Goal: Book appointment/travel/reservation

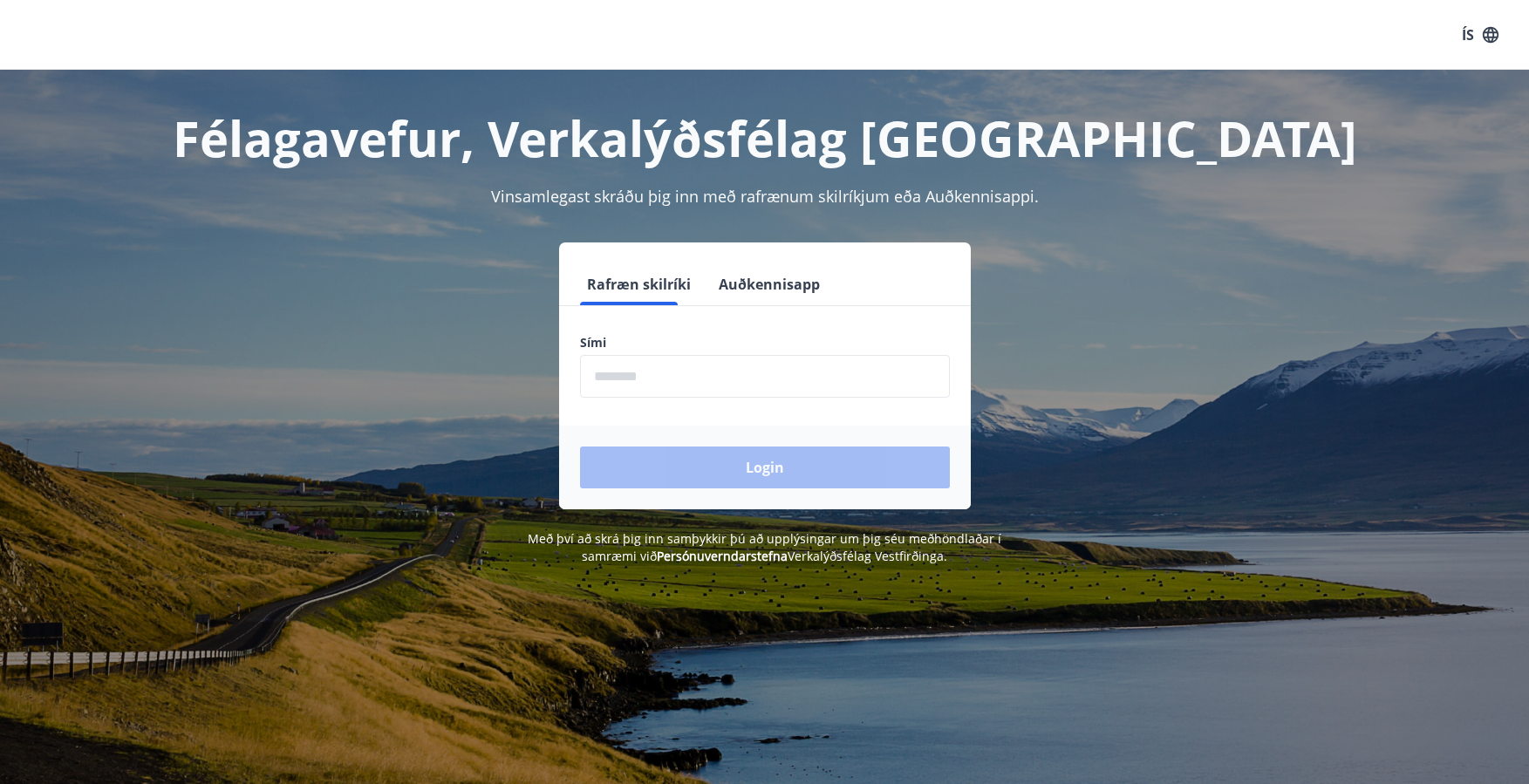
click at [630, 380] on input "phone" at bounding box center [765, 377] width 370 height 42
type input "********"
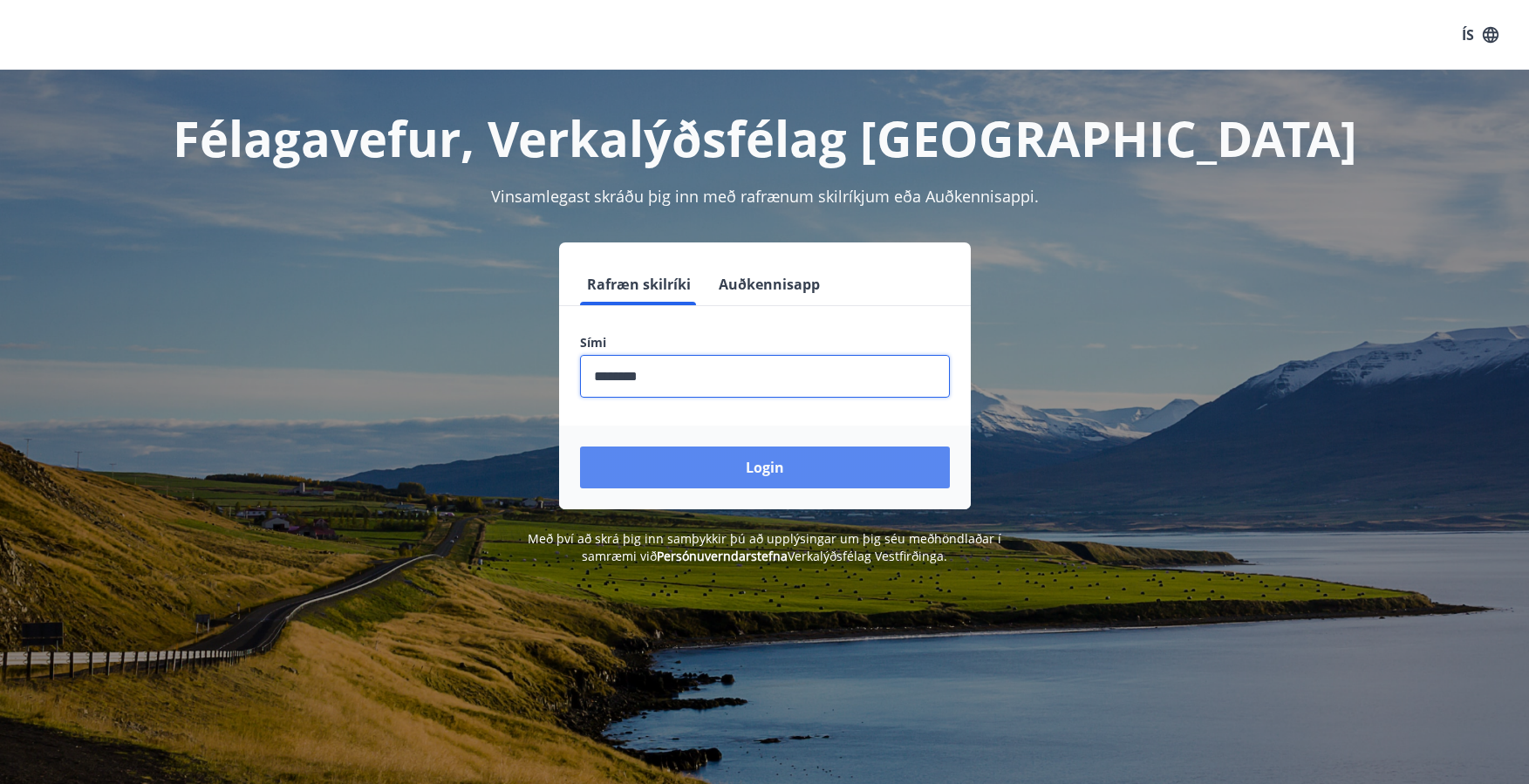
click at [715, 468] on button "Login" at bounding box center [765, 466] width 370 height 42
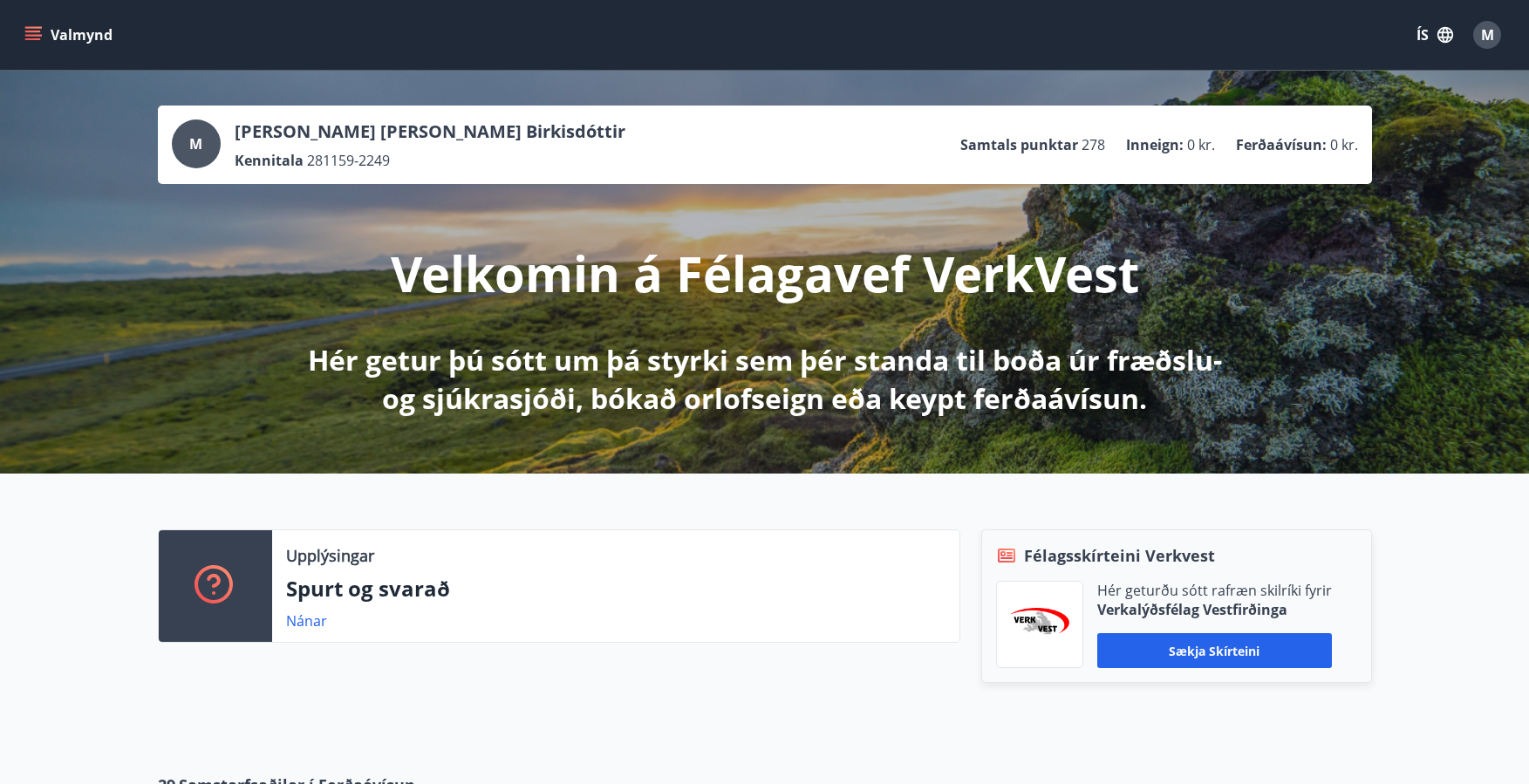
click at [36, 37] on icon "menu" at bounding box center [33, 35] width 17 height 17
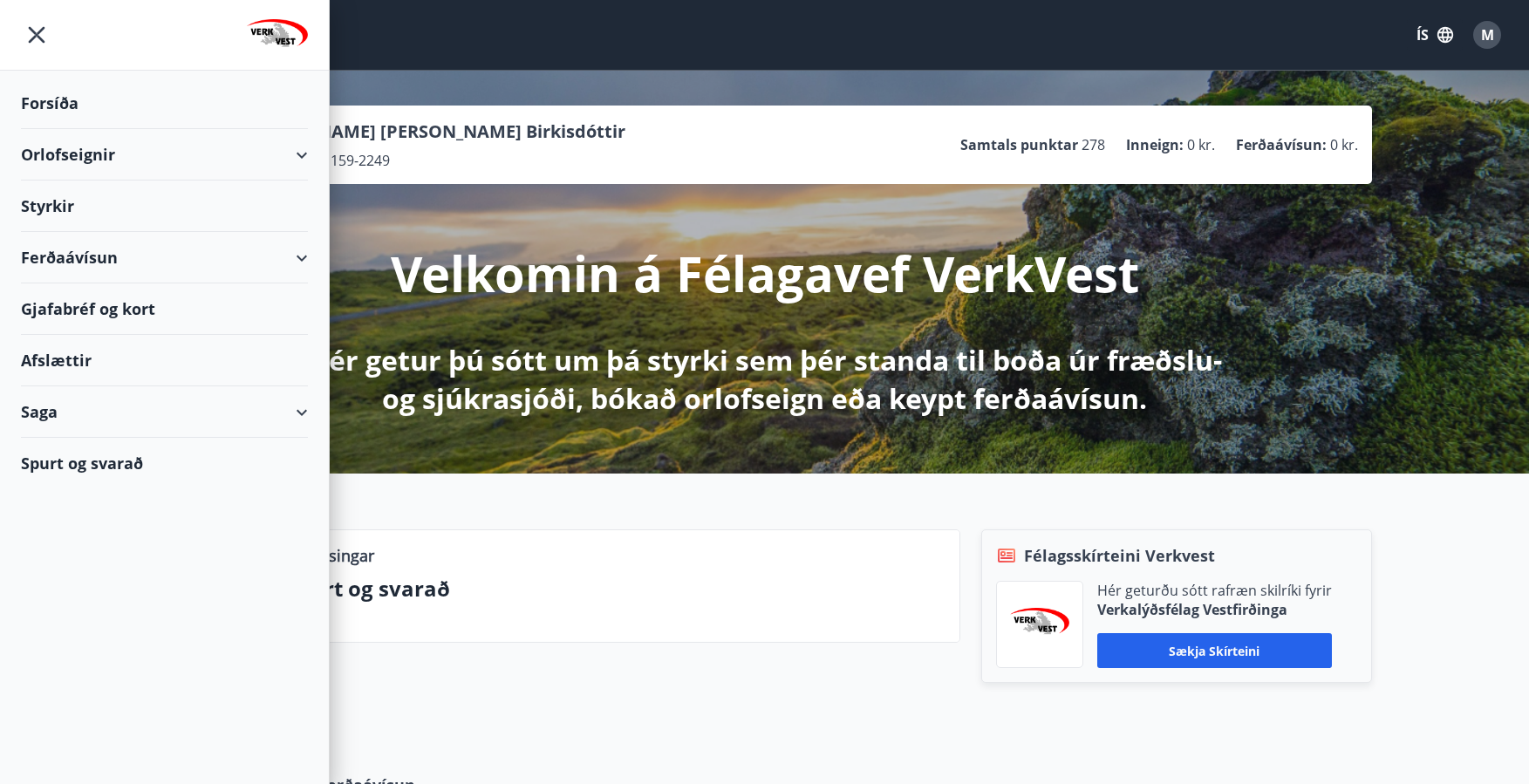
click at [82, 152] on div "Orlofseignir" at bounding box center [164, 154] width 287 height 51
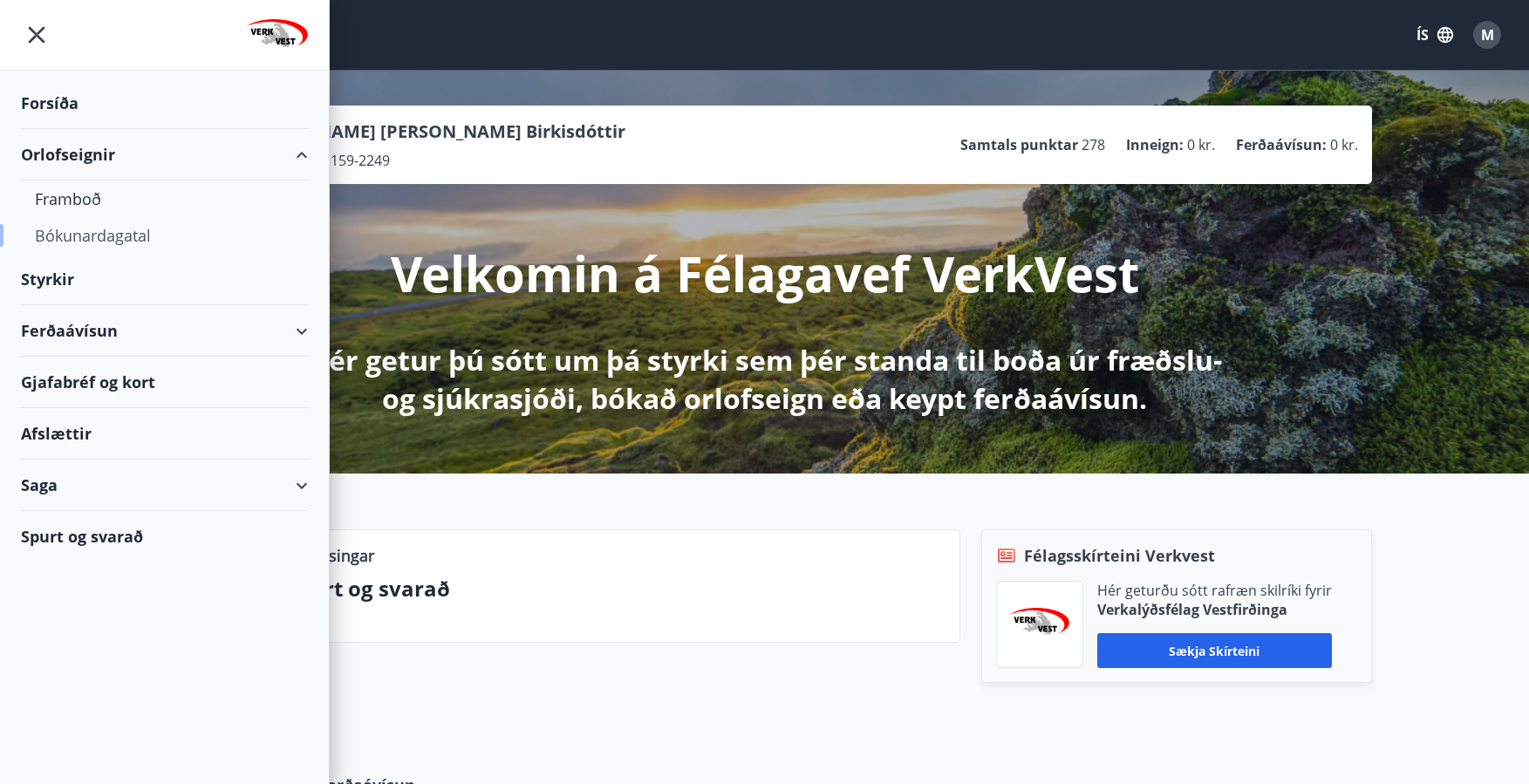
click at [88, 238] on div "Bókunardagatal" at bounding box center [164, 236] width 259 height 37
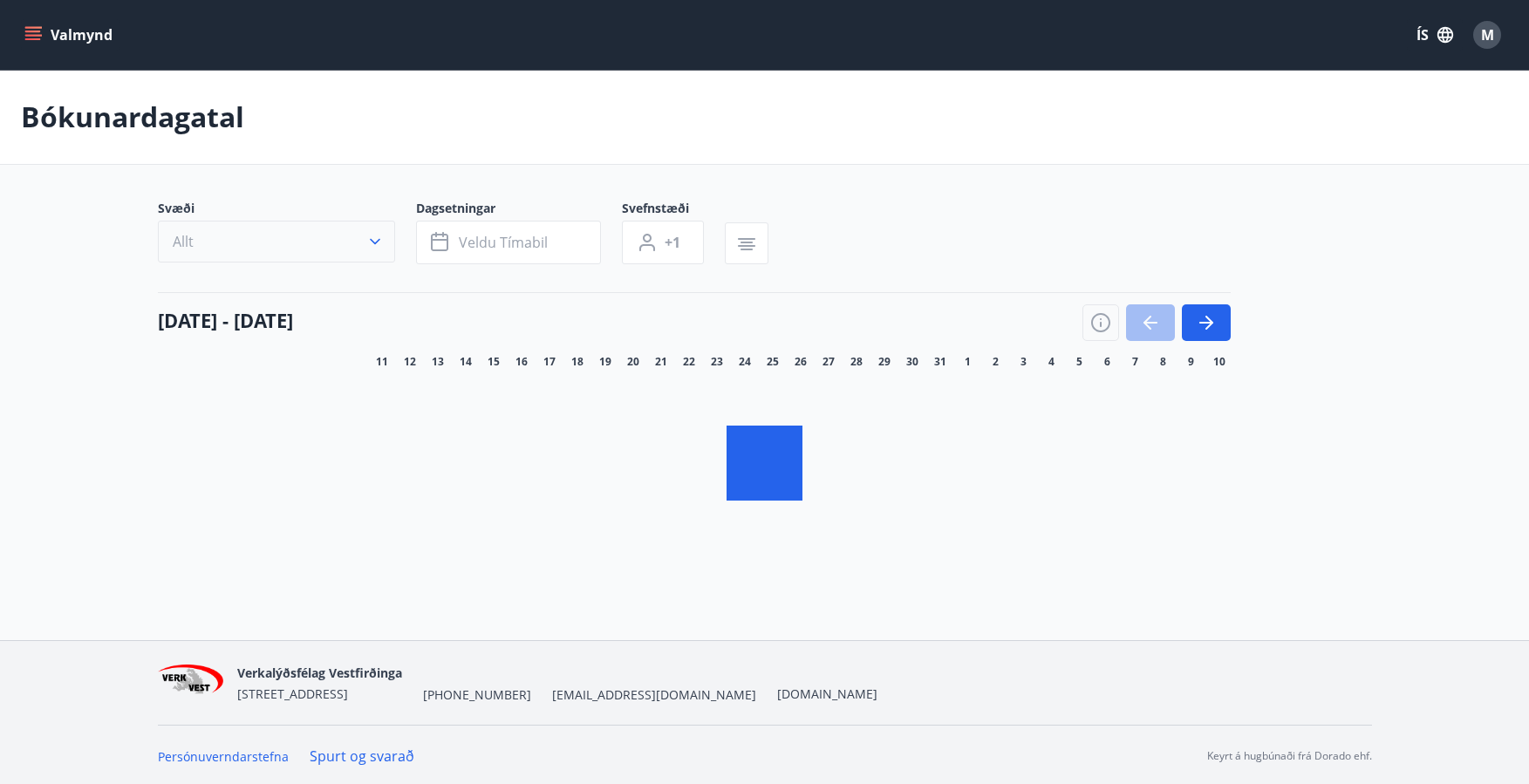
click at [293, 239] on button "Allt" at bounding box center [276, 240] width 238 height 42
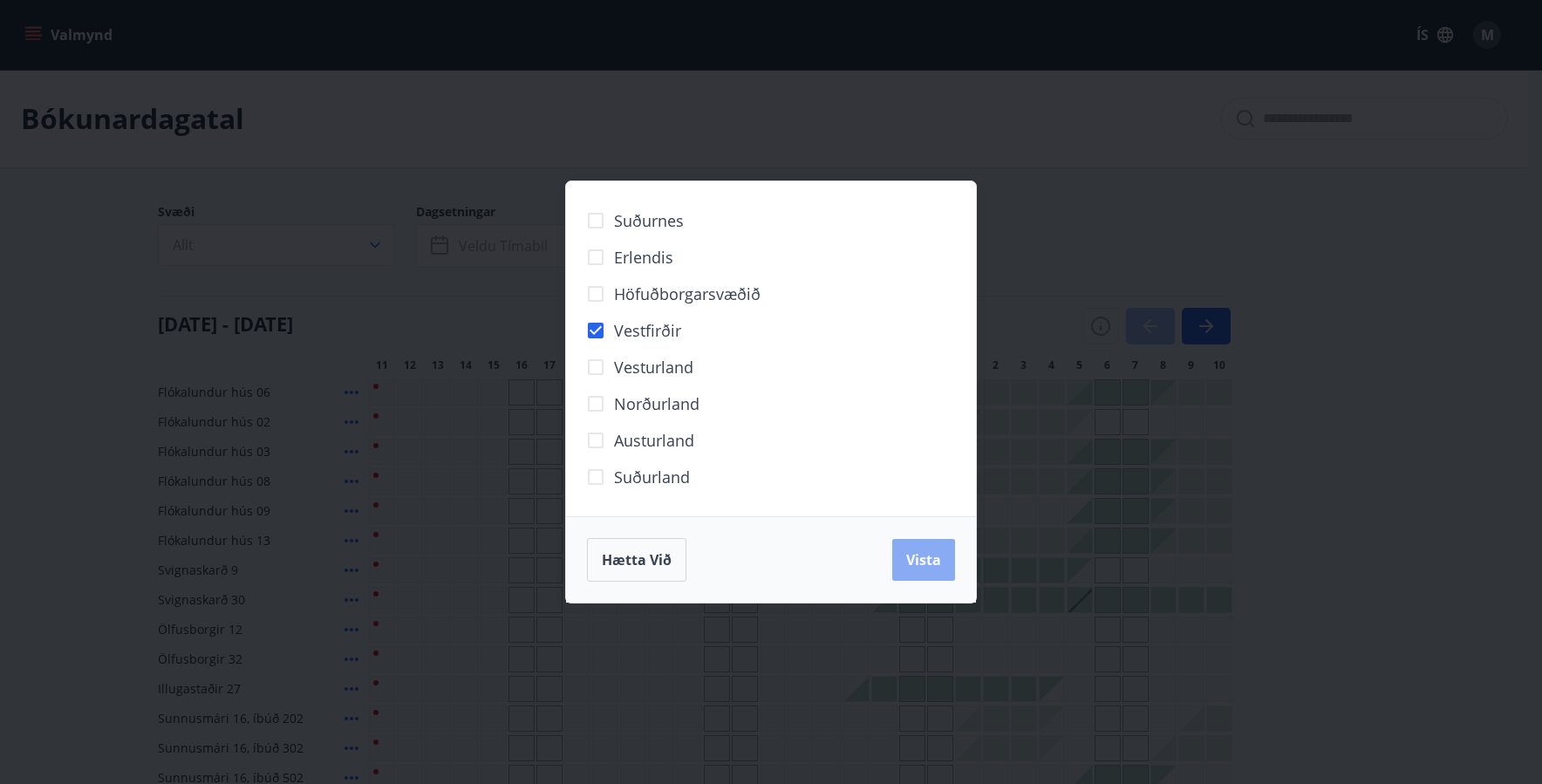
click at [922, 563] on span "Vista" at bounding box center [923, 560] width 35 height 19
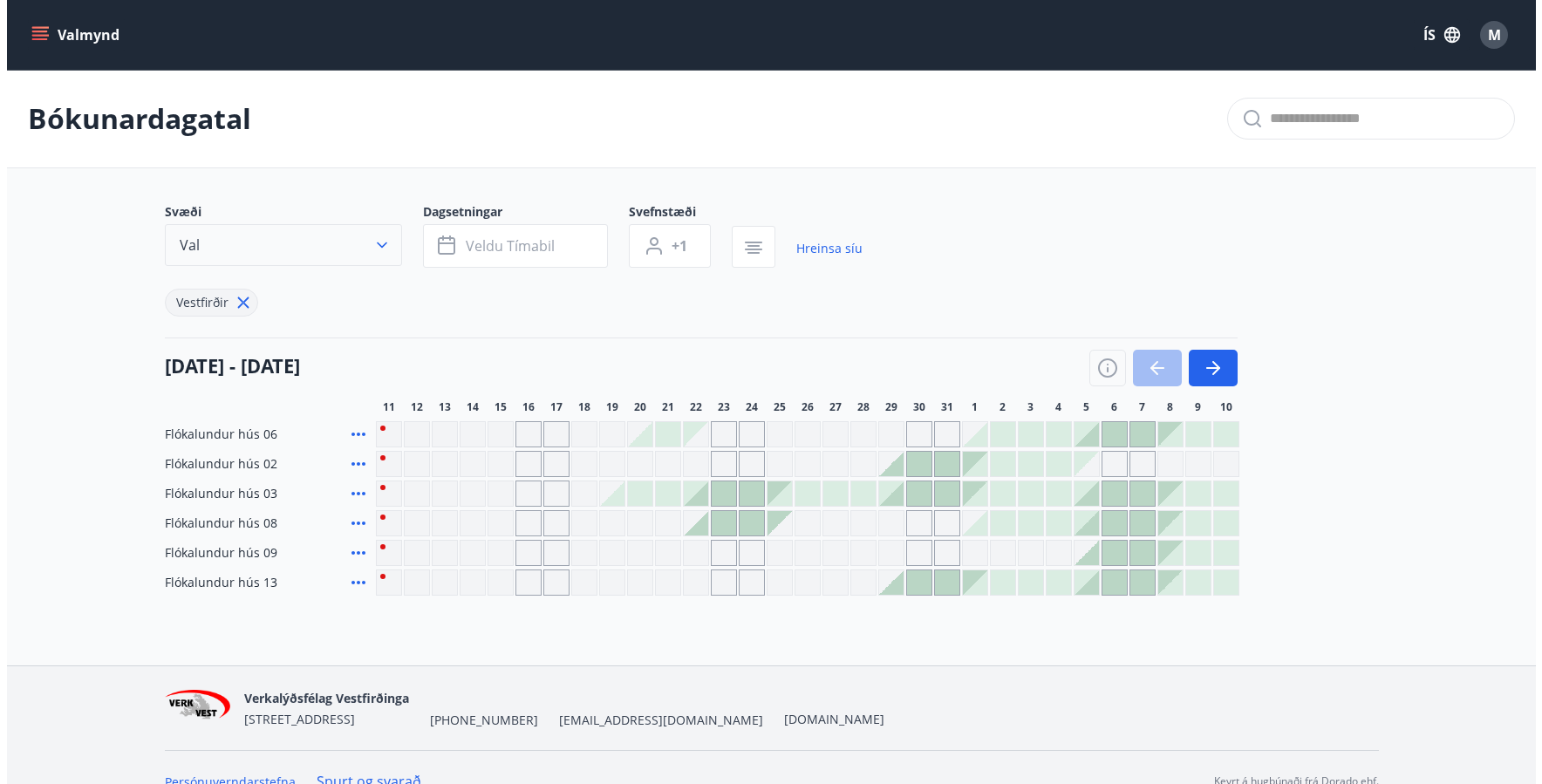
scroll to position [28, 0]
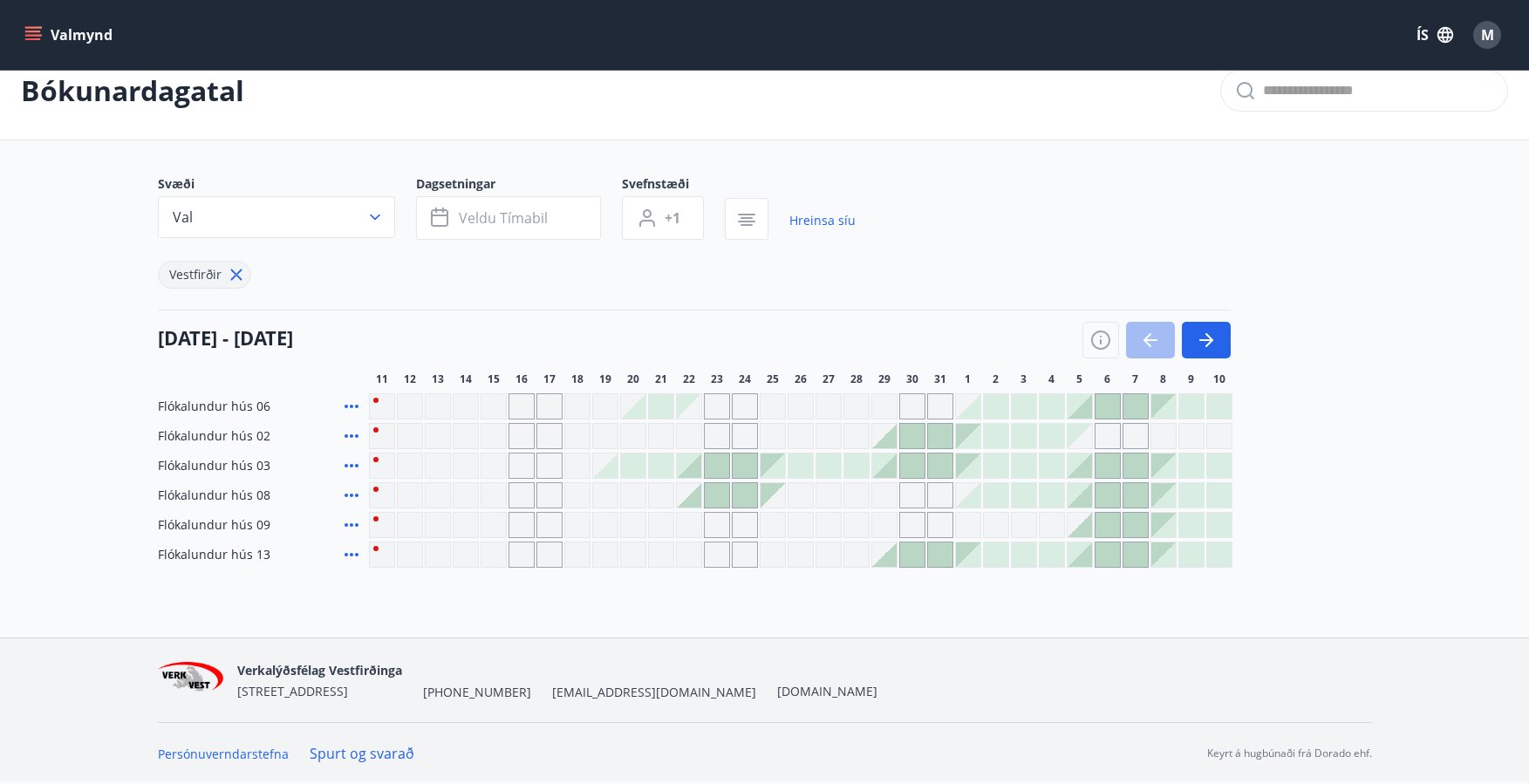
click at [351, 436] on icon at bounding box center [352, 436] width 14 height 4
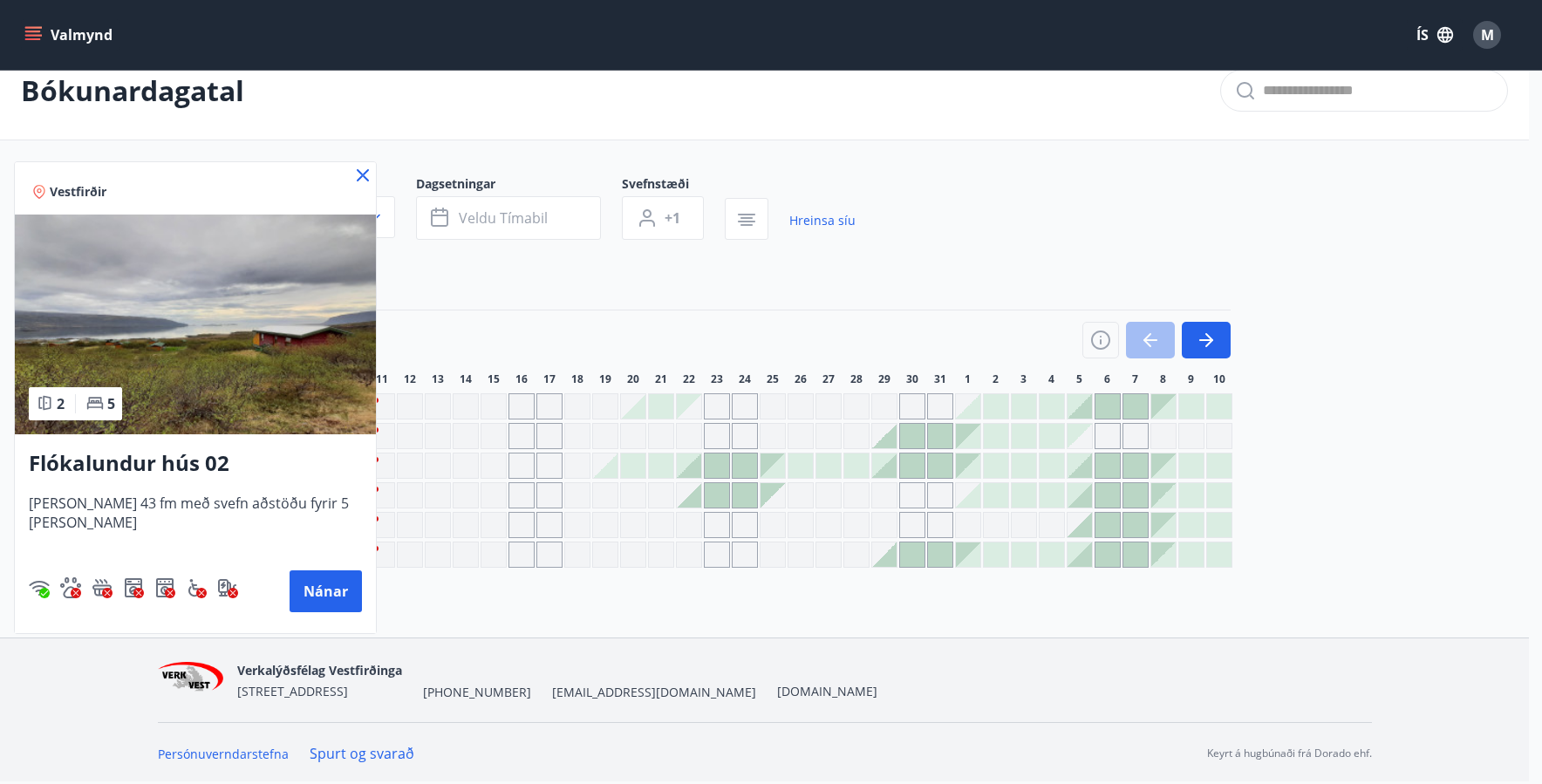
click at [352, 176] on icon at bounding box center [363, 176] width 21 height 21
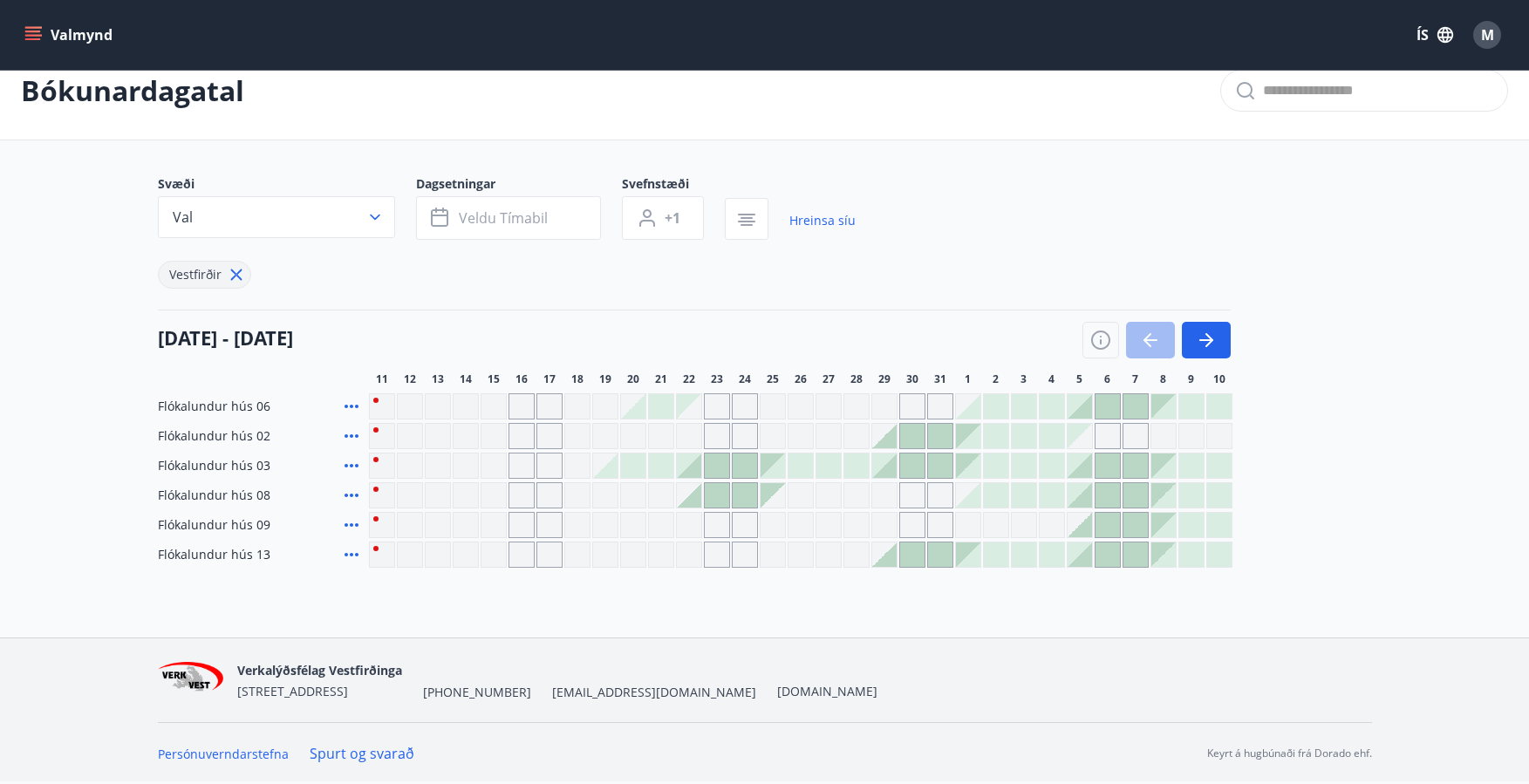
click at [691, 411] on div "Gráir dagar eru ekki bókanlegir" at bounding box center [689, 406] width 24 height 24
click at [524, 406] on div "Gráir dagar eru ekki bókanlegir" at bounding box center [521, 406] width 26 height 26
click at [697, 467] on div at bounding box center [689, 465] width 24 height 24
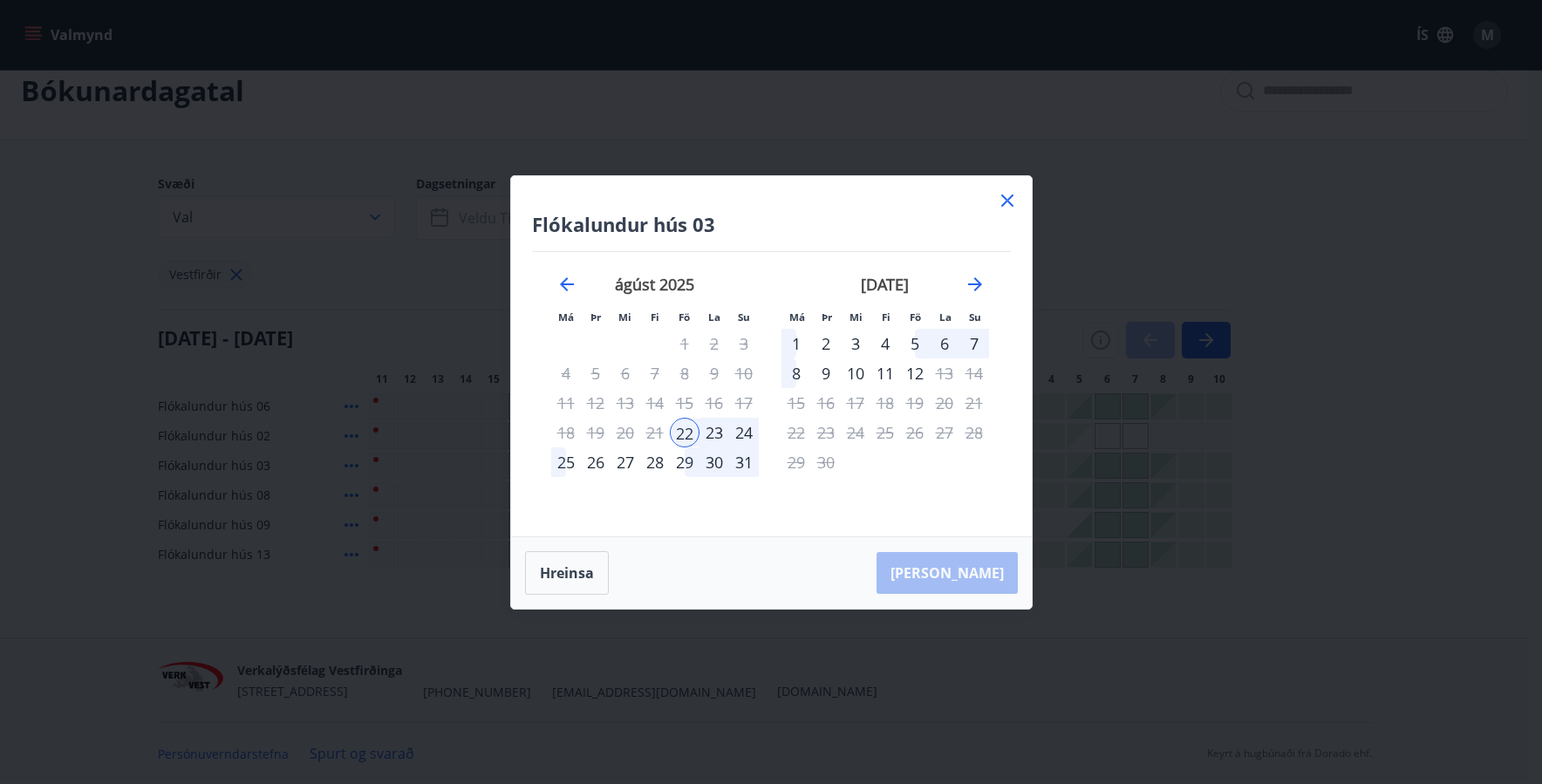
click at [1003, 193] on icon at bounding box center [1007, 201] width 21 height 21
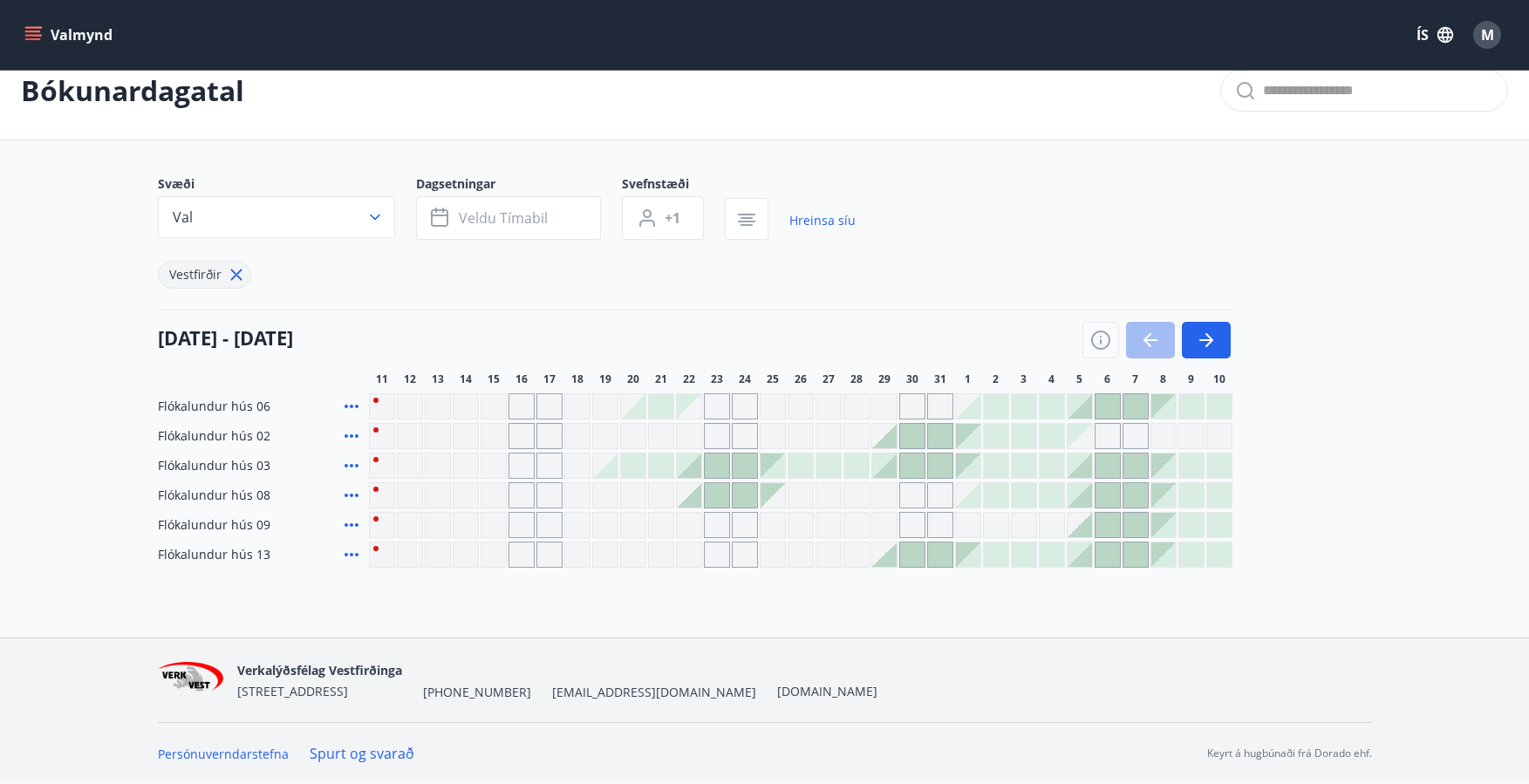
click at [351, 493] on icon at bounding box center [352, 495] width 21 height 21
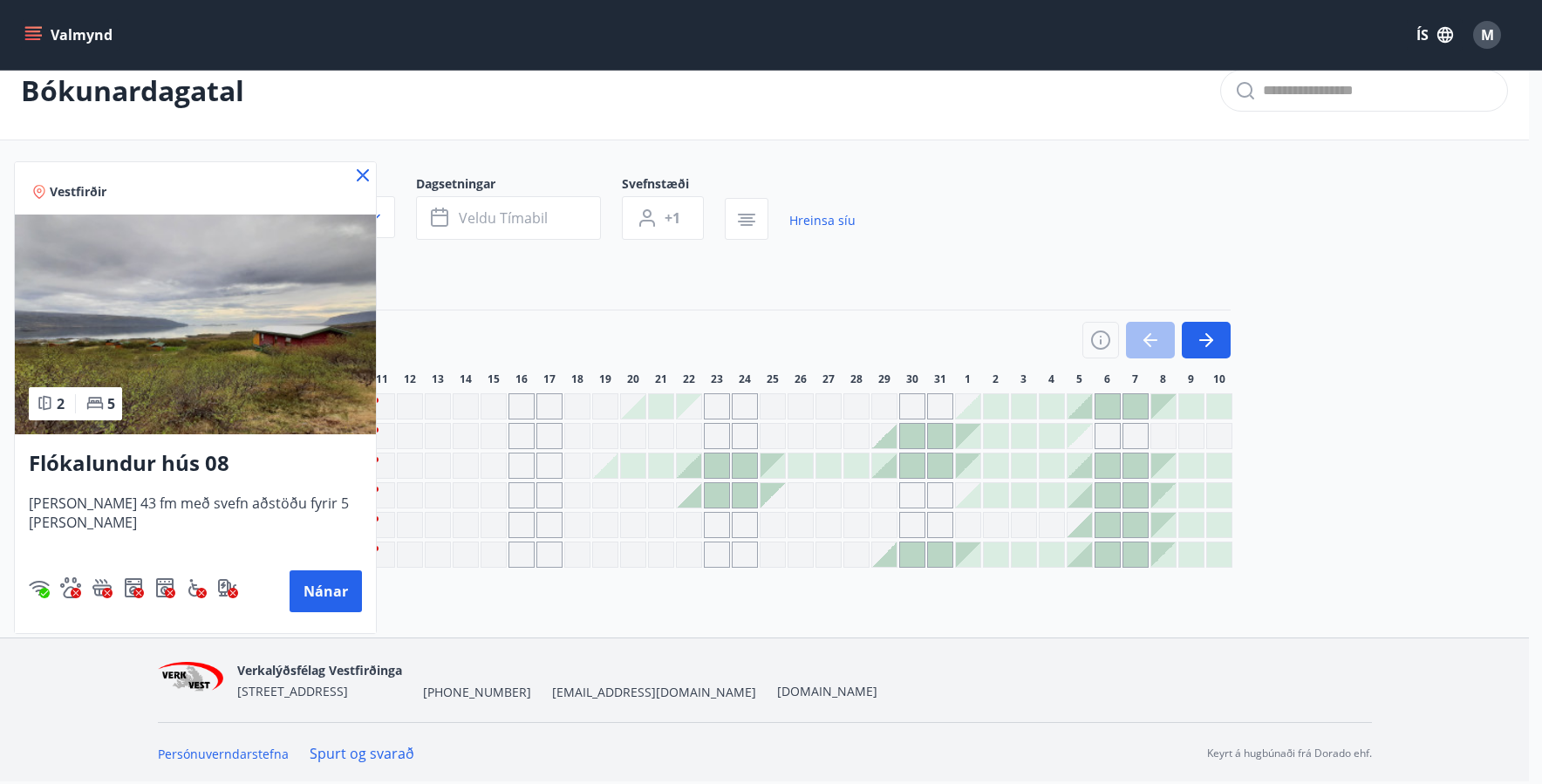
click at [356, 173] on icon at bounding box center [362, 175] width 13 height 13
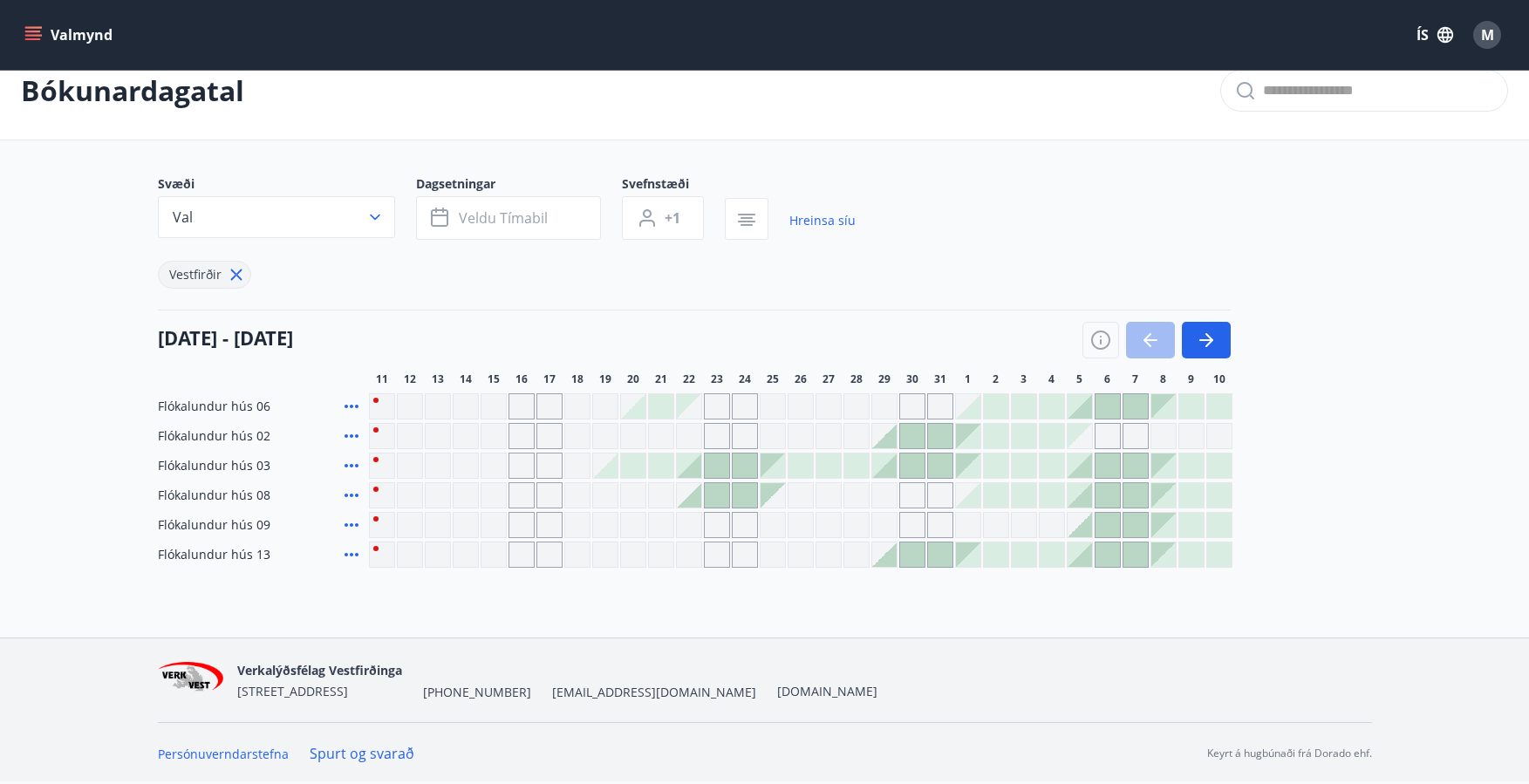
click at [347, 467] on icon at bounding box center [352, 465] width 21 height 21
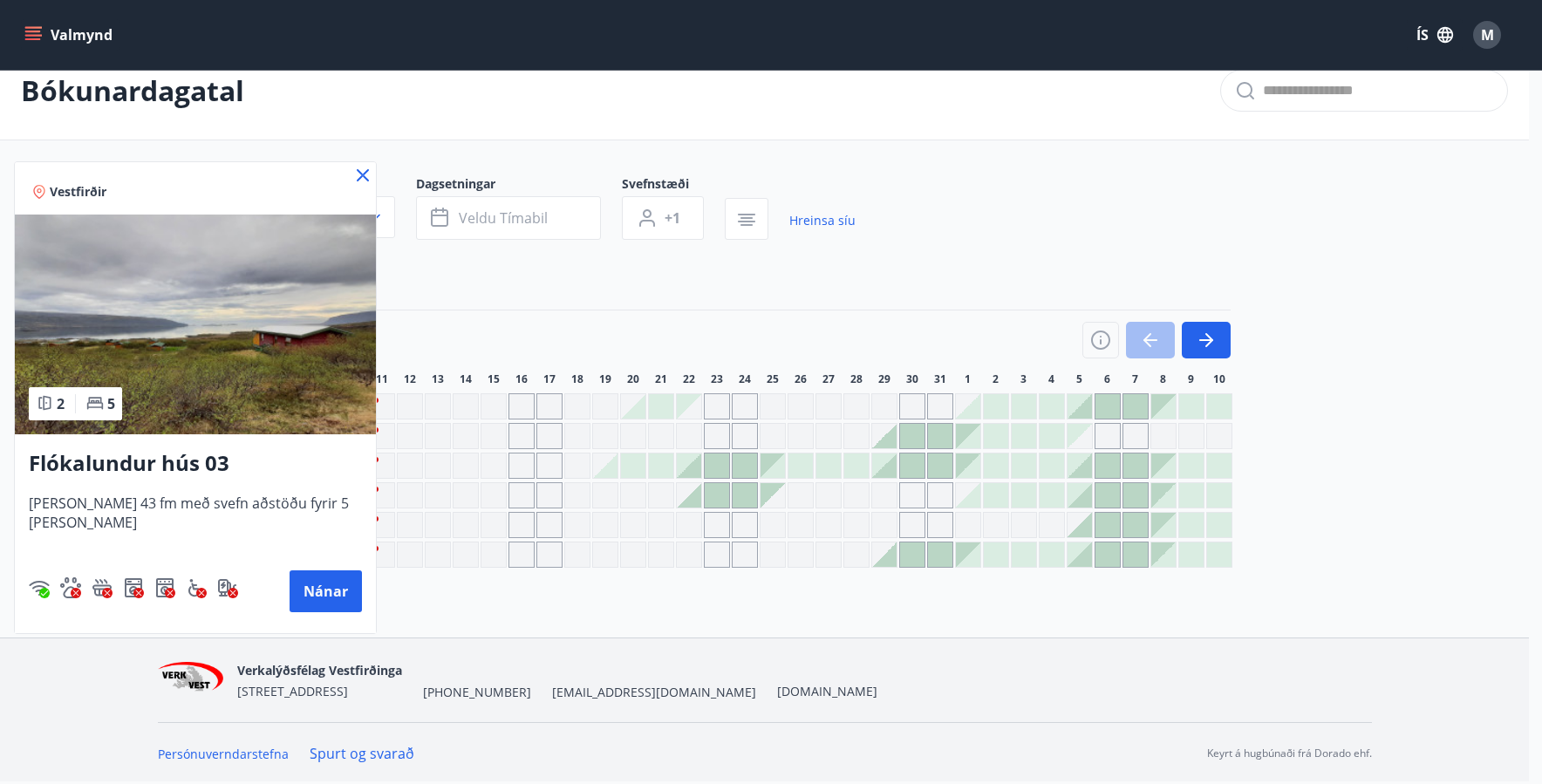
click at [356, 172] on icon at bounding box center [362, 175] width 13 height 13
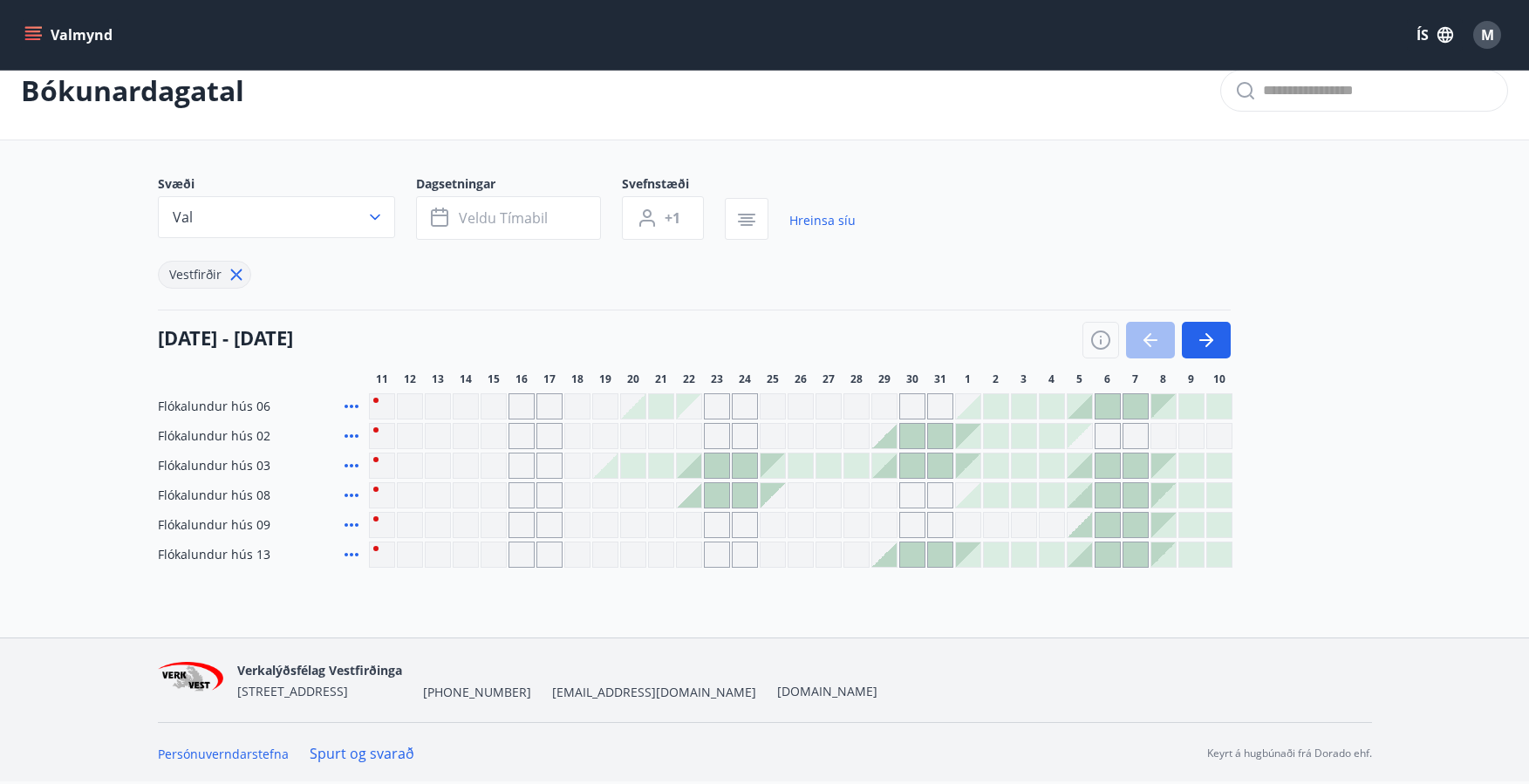
click at [690, 470] on div at bounding box center [689, 465] width 24 height 24
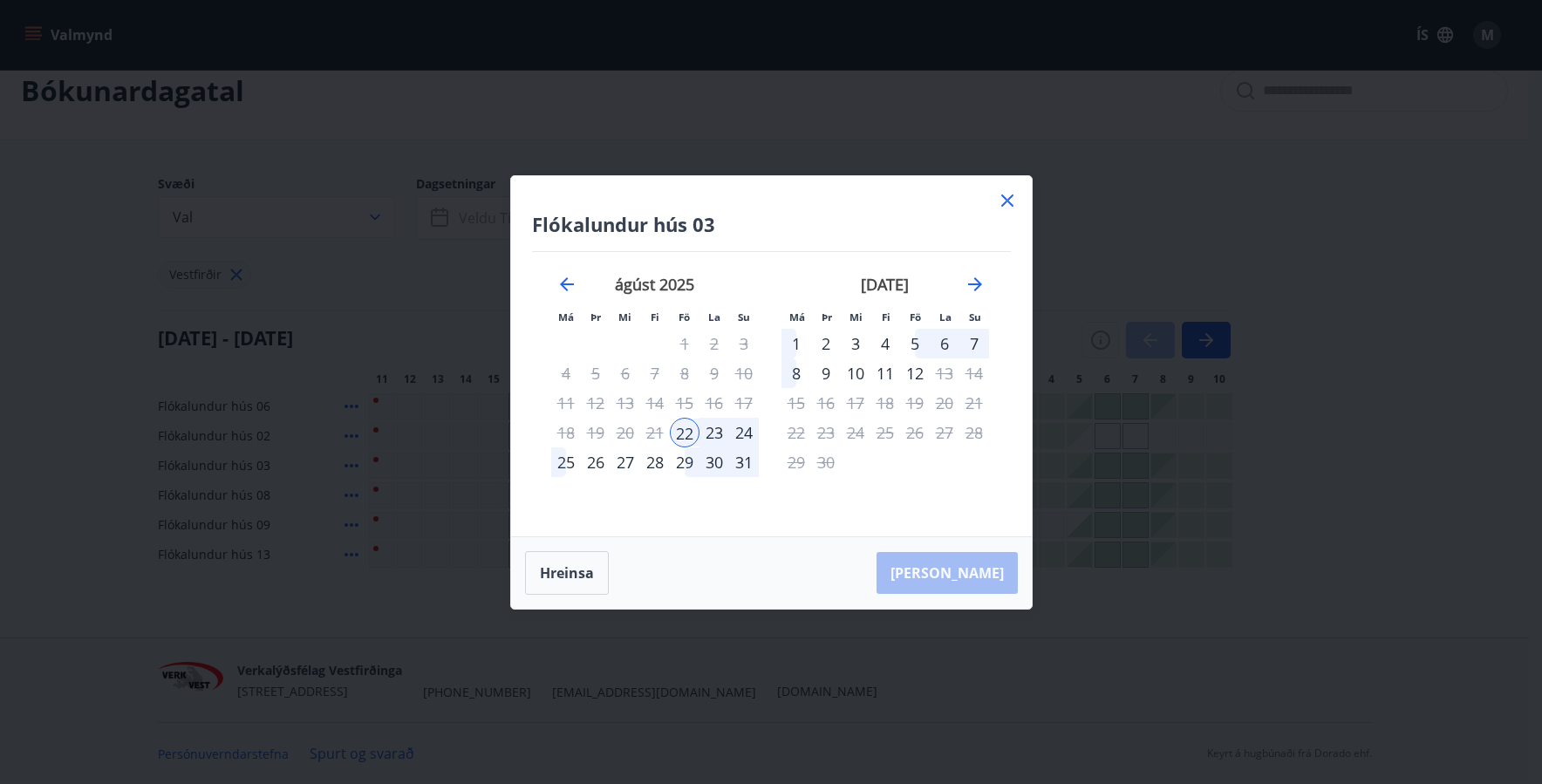
click at [743, 432] on div "24" at bounding box center [743, 433] width 30 height 30
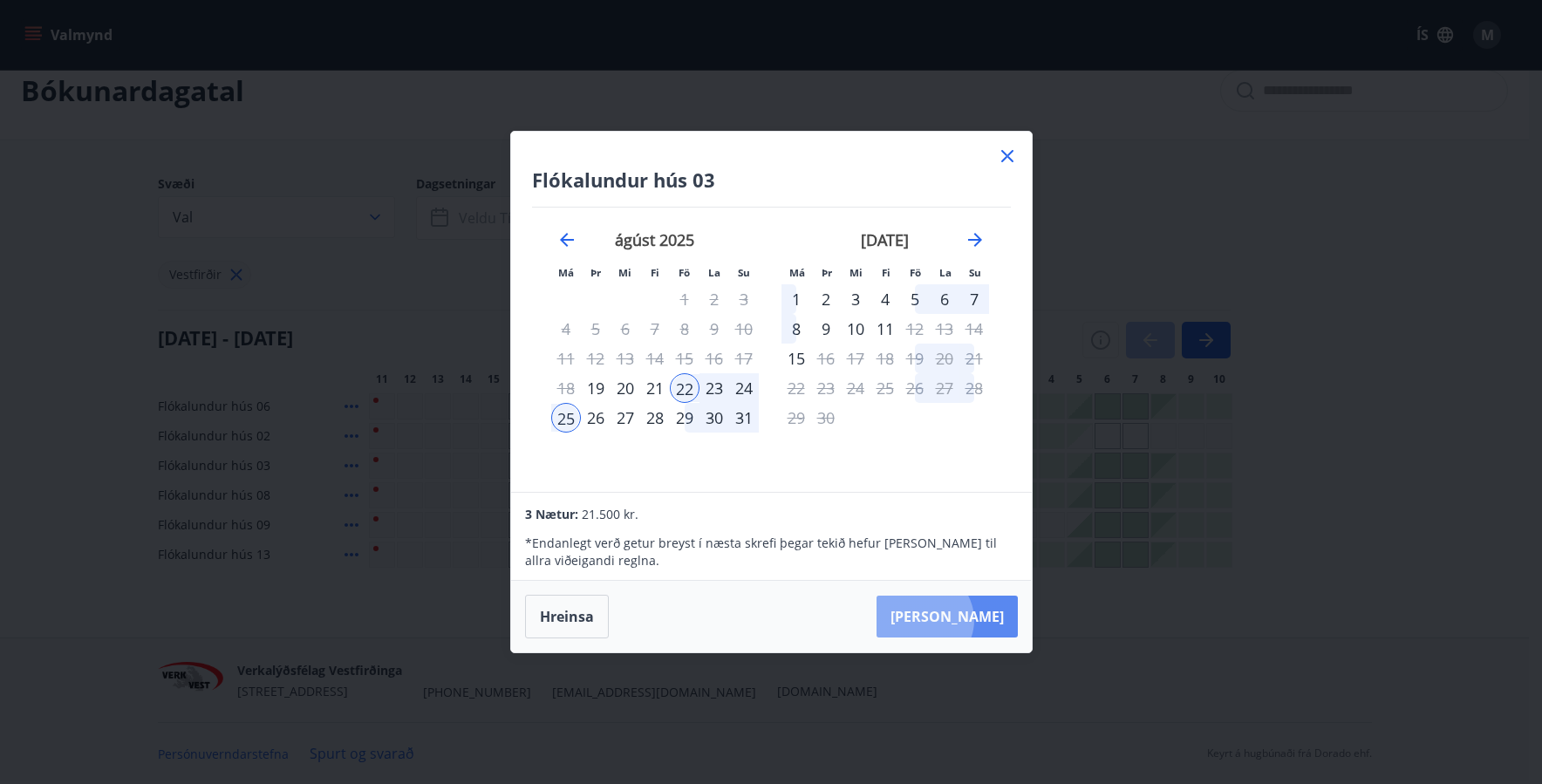
click at [976, 620] on button "Taka Frá" at bounding box center [947, 616] width 141 height 42
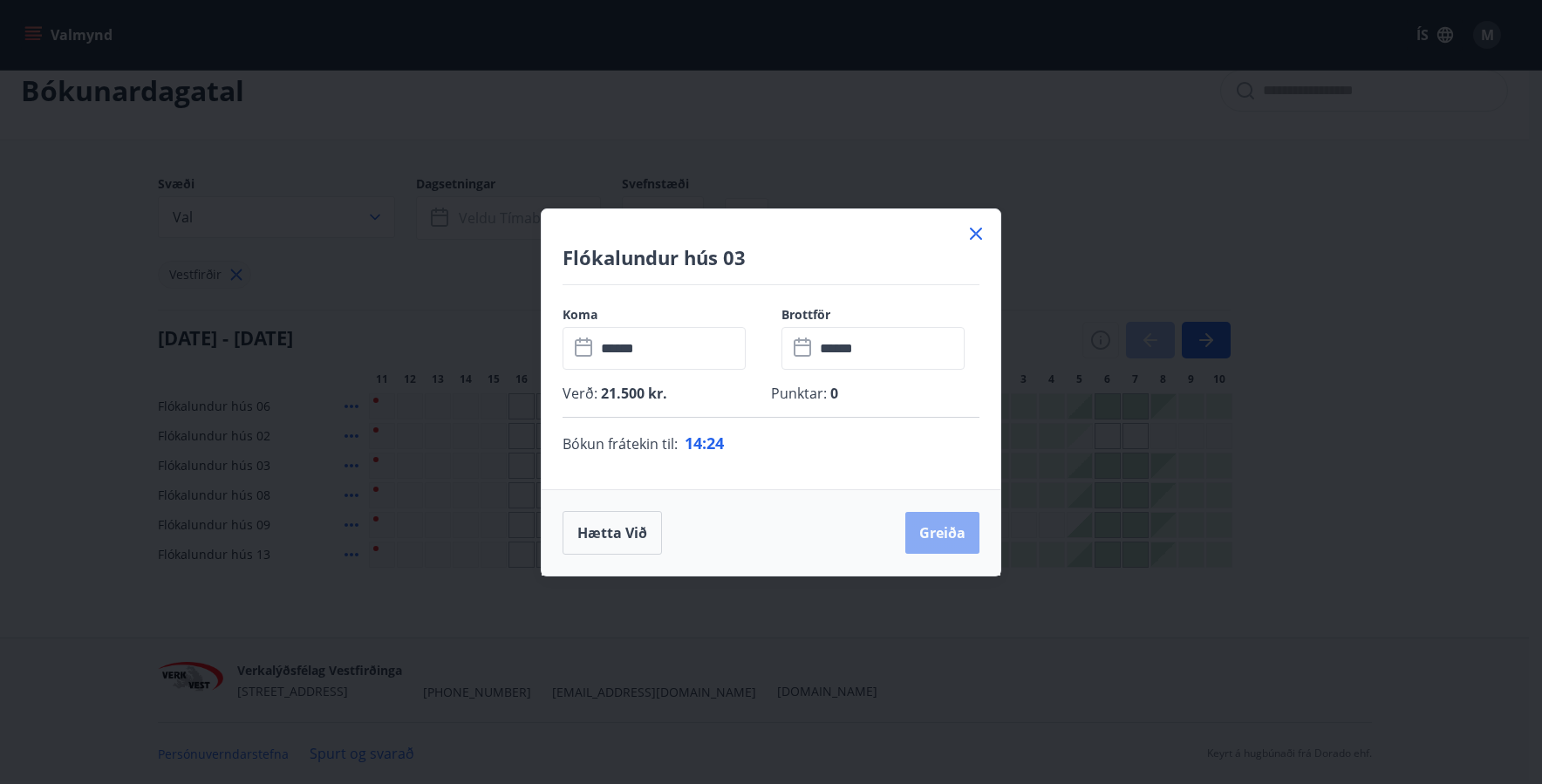
click at [944, 530] on button "Greiða" at bounding box center [941, 532] width 74 height 42
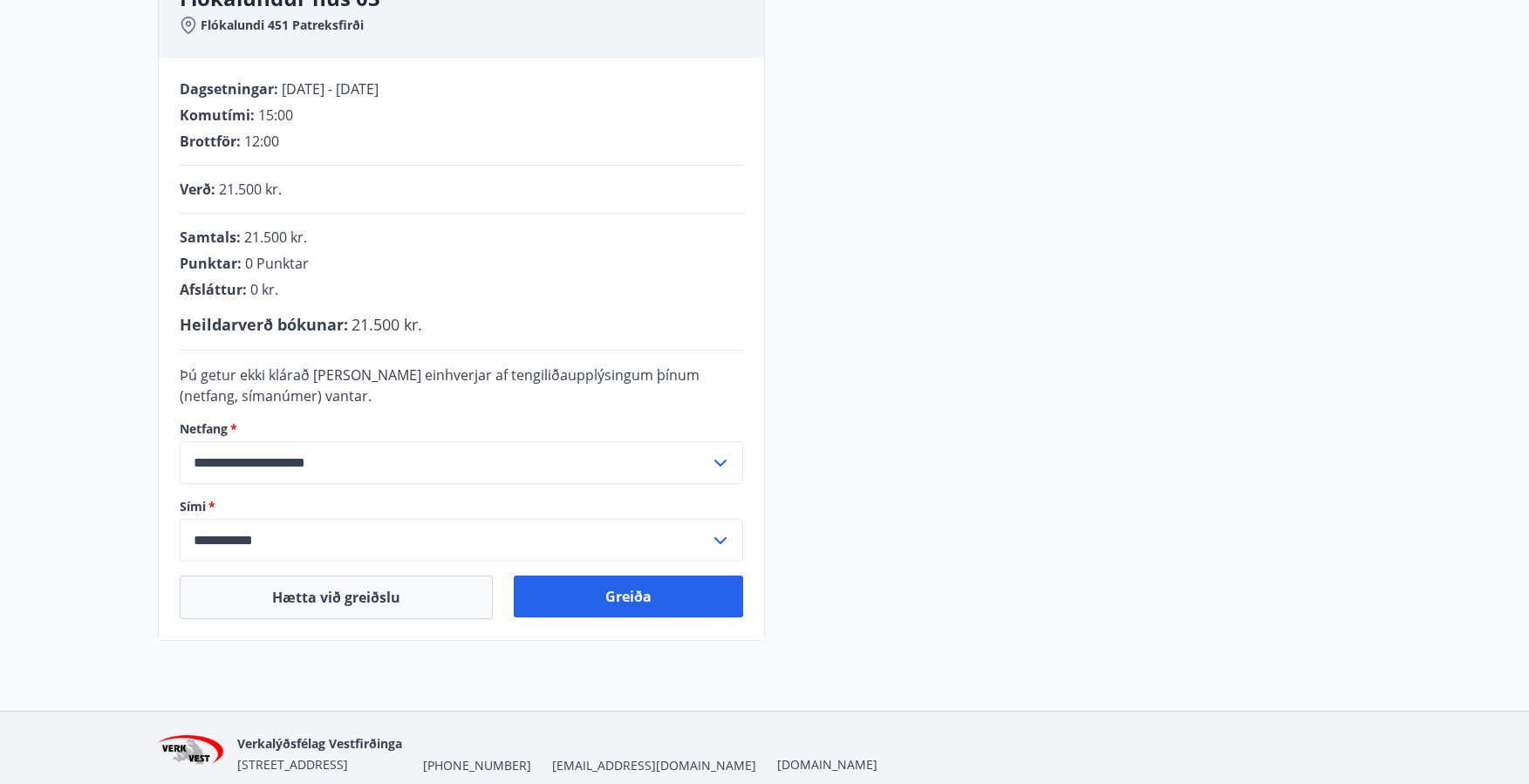
scroll to position [351, 0]
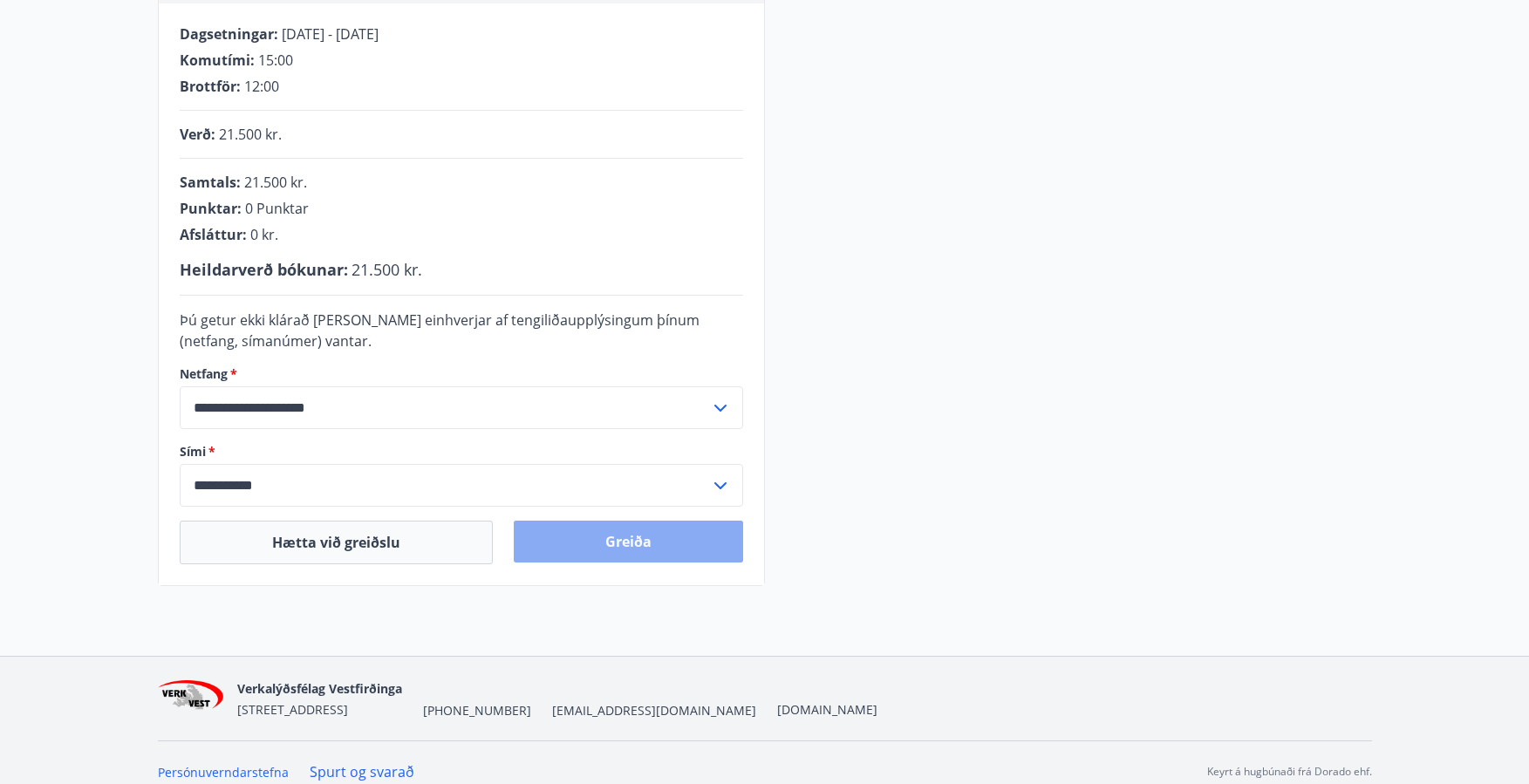
click at [611, 541] on button "Greiða" at bounding box center [629, 541] width 230 height 42
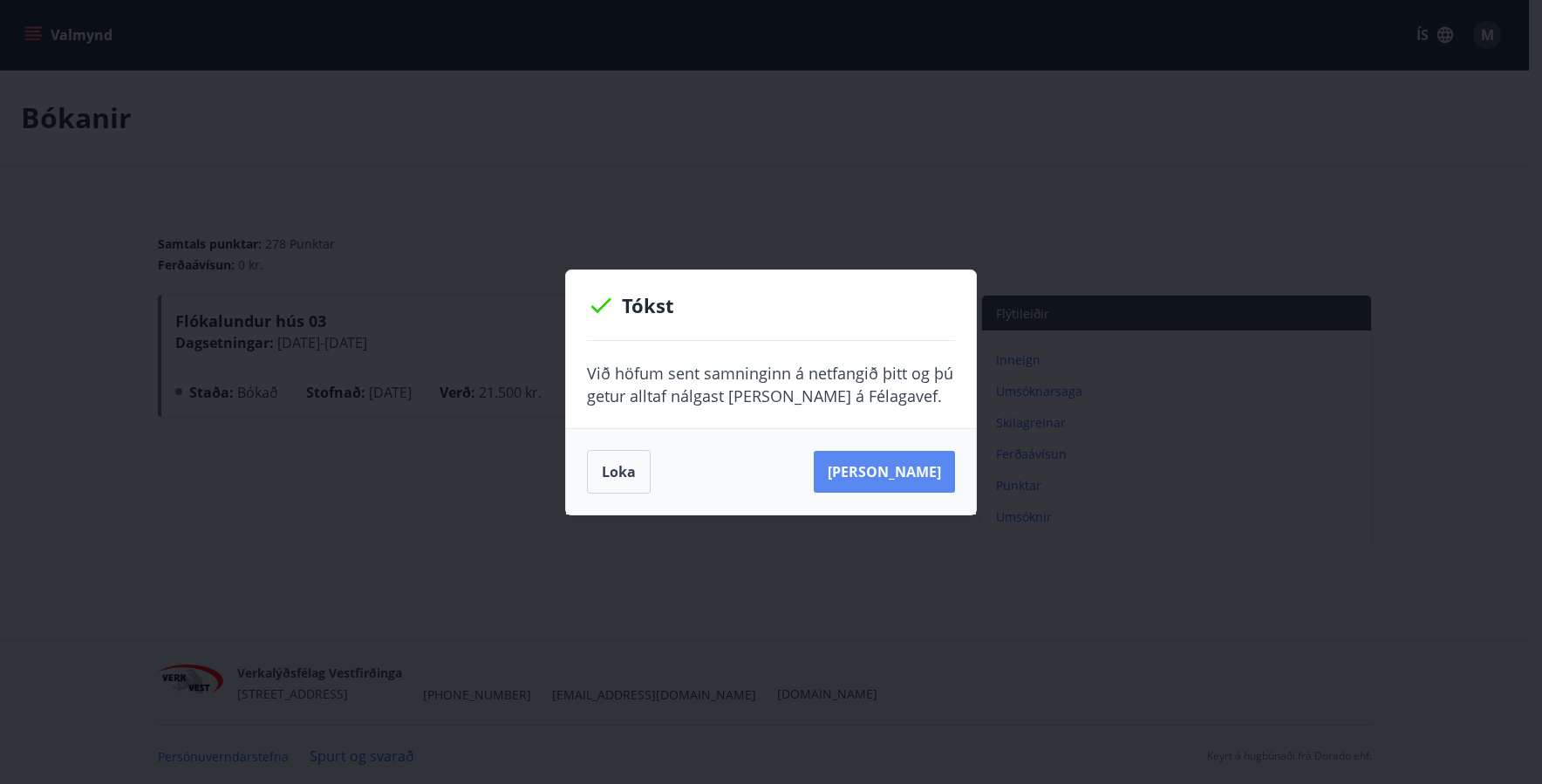
click at [881, 471] on button "Sjá samning" at bounding box center [884, 471] width 141 height 42
click at [615, 472] on button "Loka" at bounding box center [619, 471] width 64 height 43
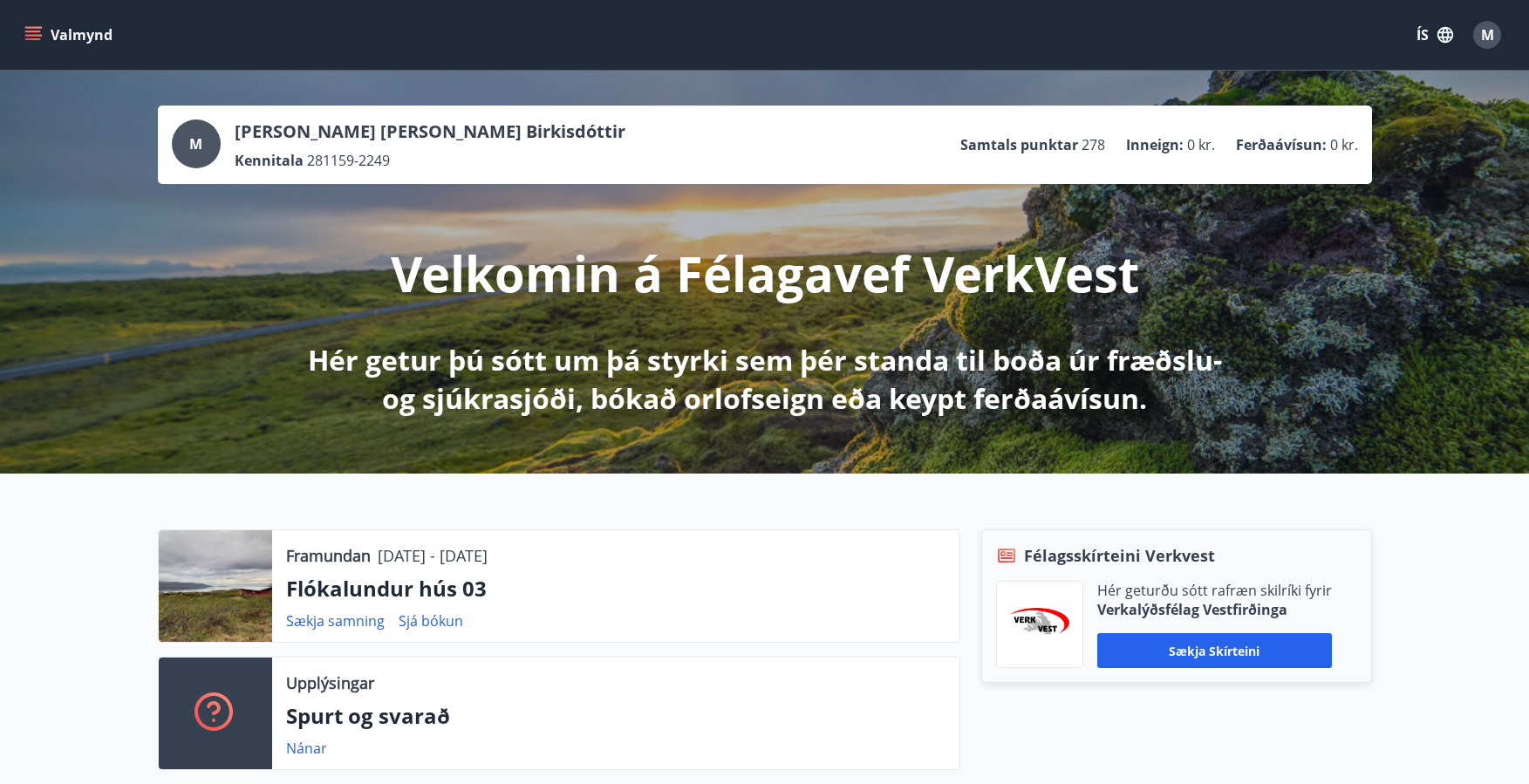
click at [45, 33] on button "Valmynd" at bounding box center [71, 35] width 99 height 32
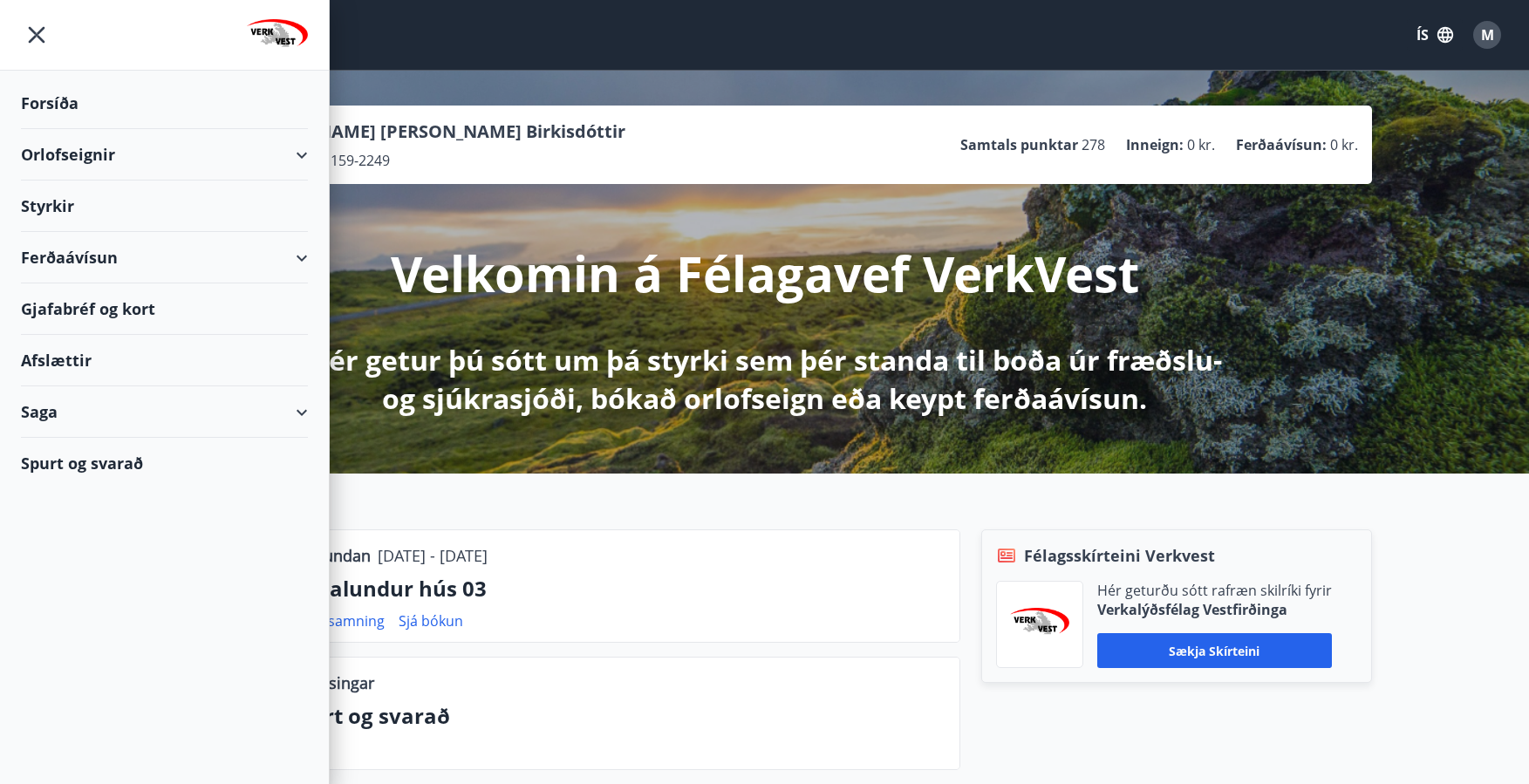
click at [1264, 403] on div "M Margrét Jóhanna Birkisdóttir Kennitala 281159-2249 Samtals punktar 278 Inneig…" at bounding box center [764, 271] width 1529 height 403
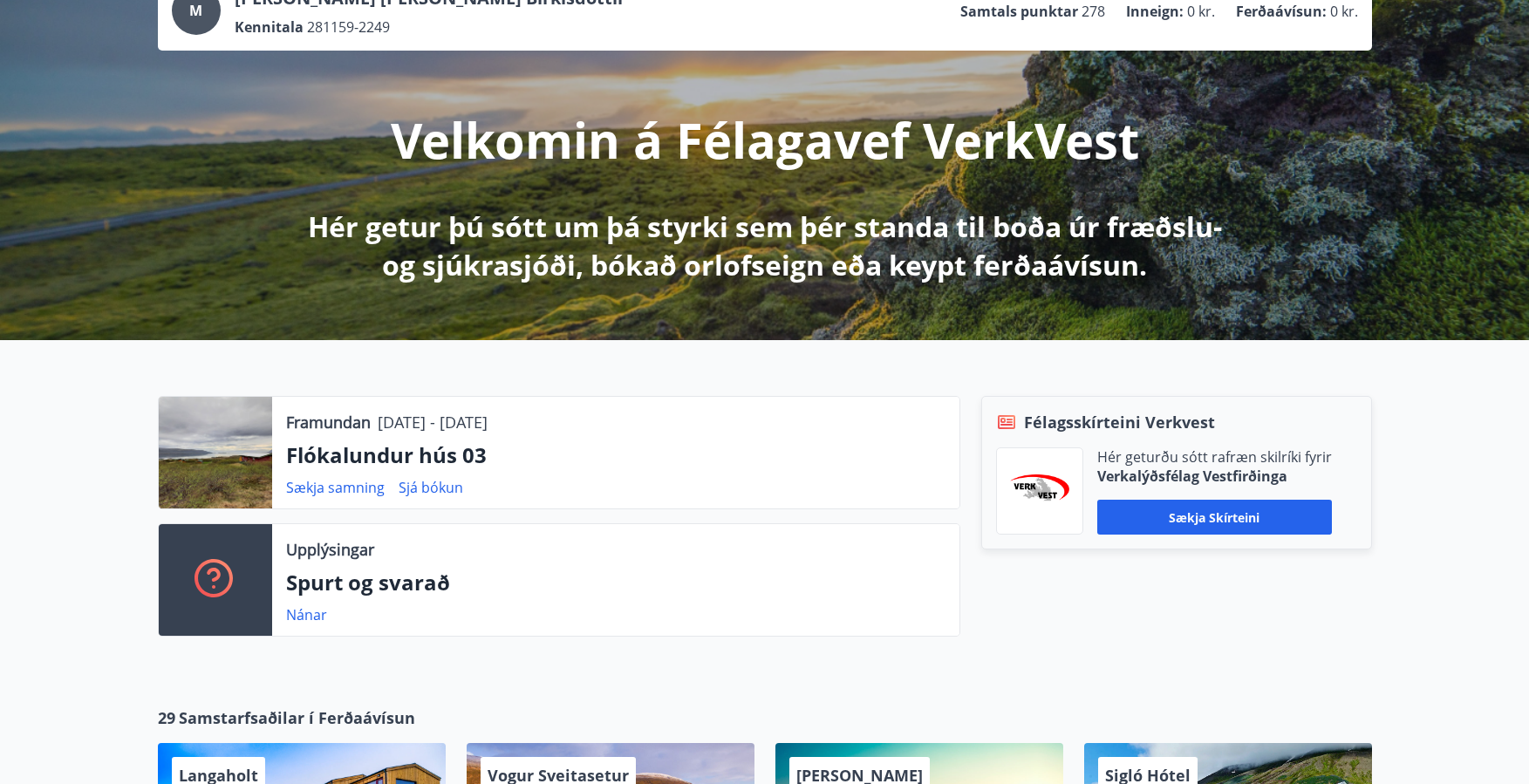
scroll to position [262, 0]
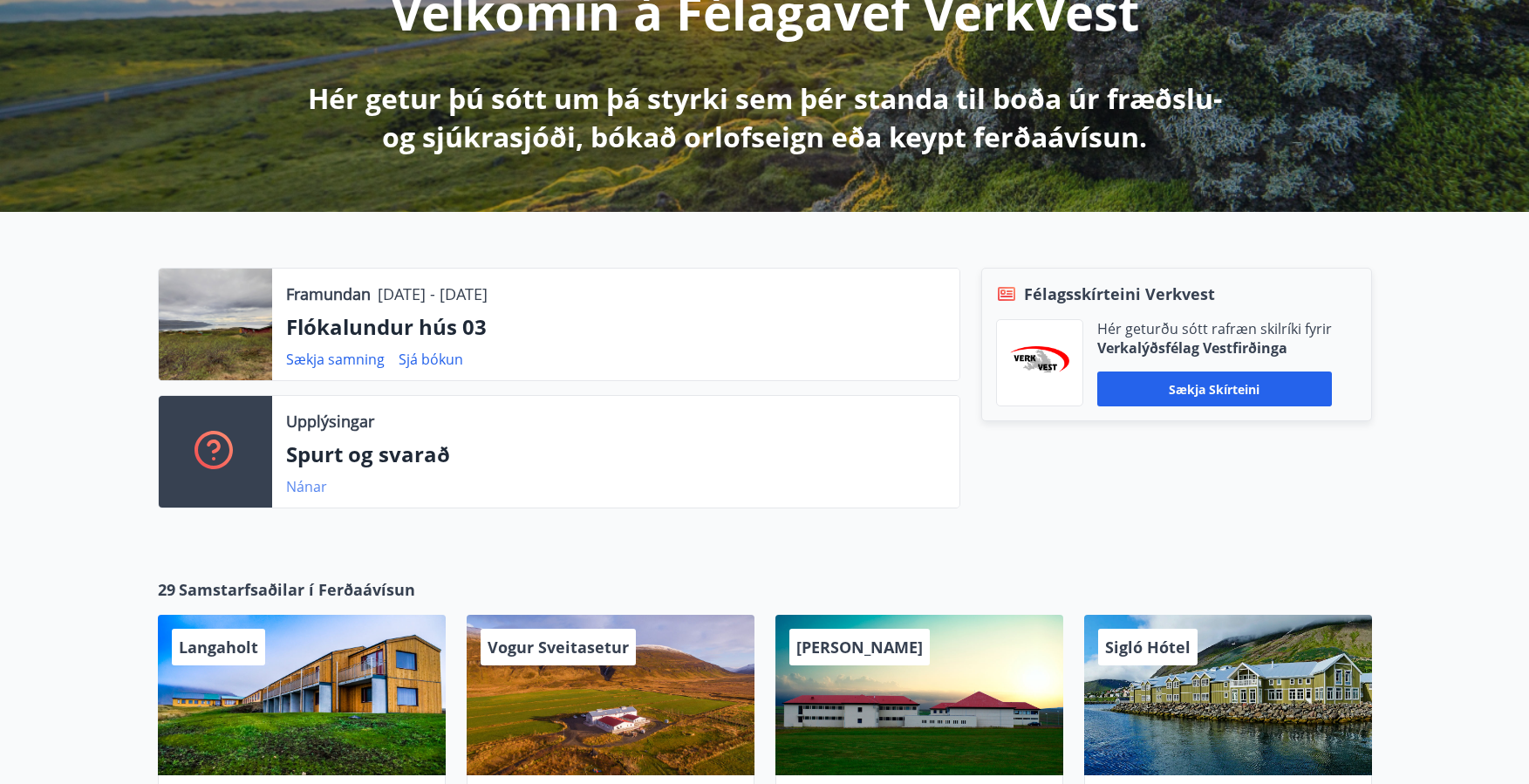
click at [303, 480] on link "Nánar" at bounding box center [306, 487] width 41 height 19
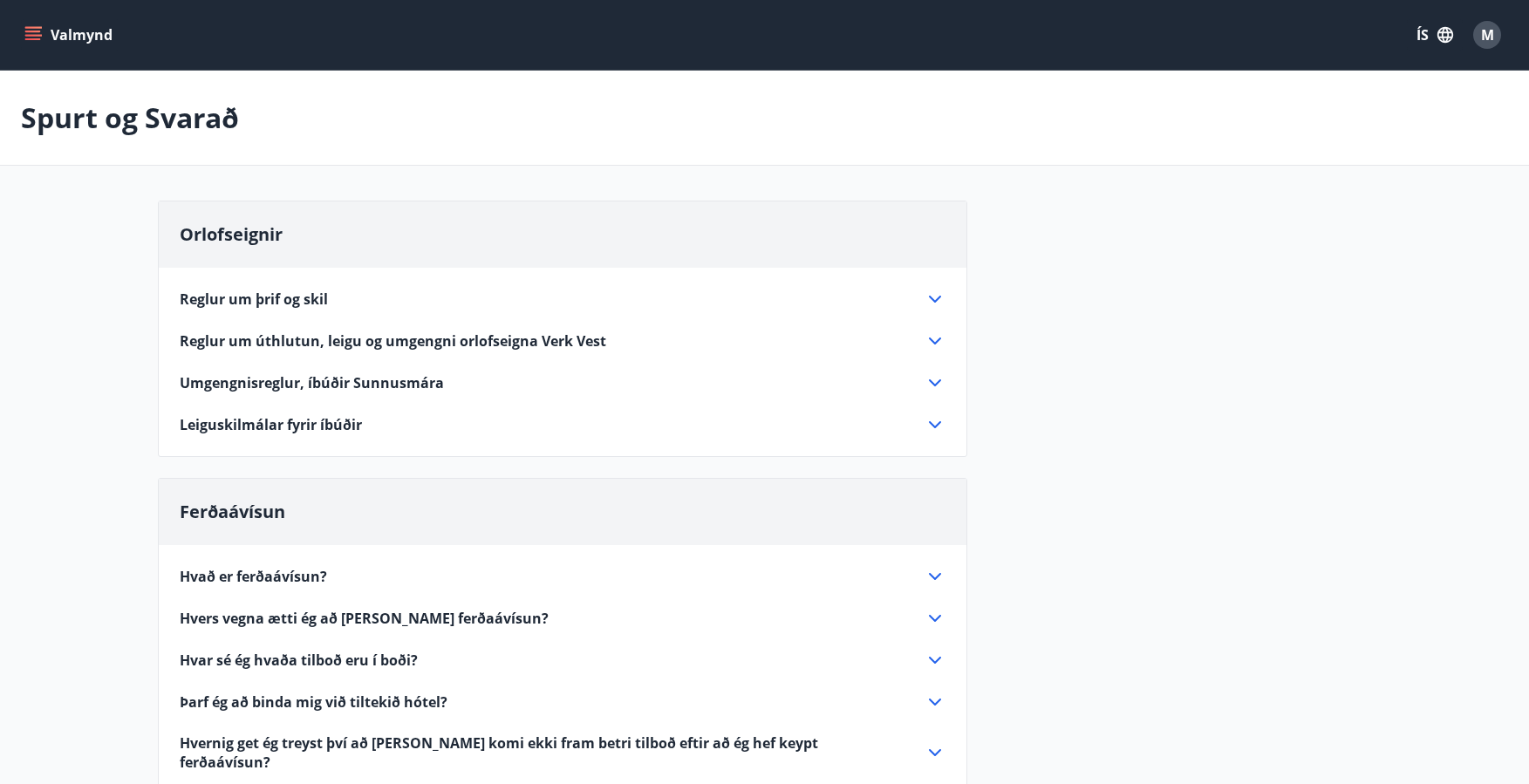
click at [307, 335] on span "Reglur um úthlutun, leigu og umgengni orlofseigna Verk Vest" at bounding box center [393, 341] width 427 height 19
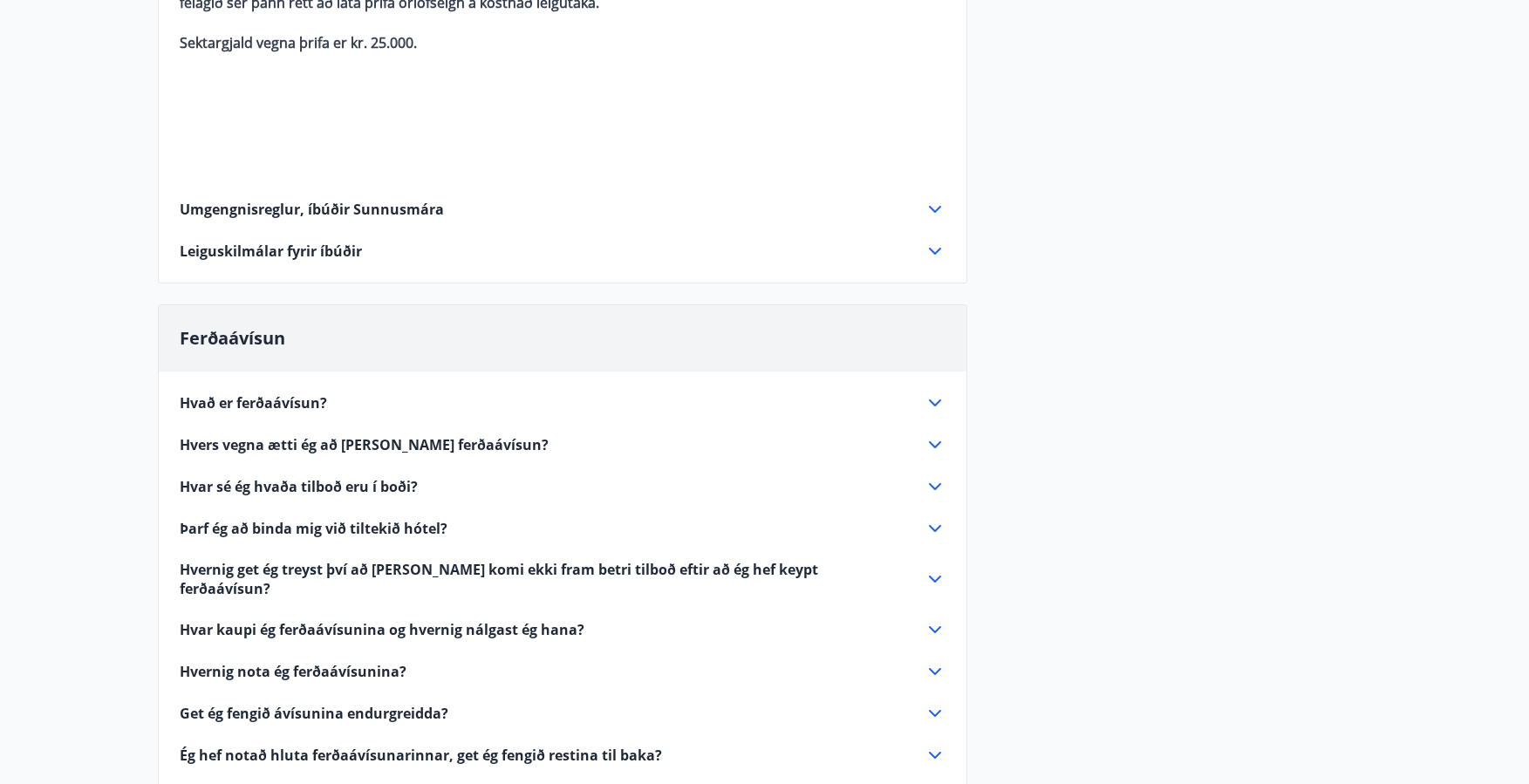
scroll to position [2701, 0]
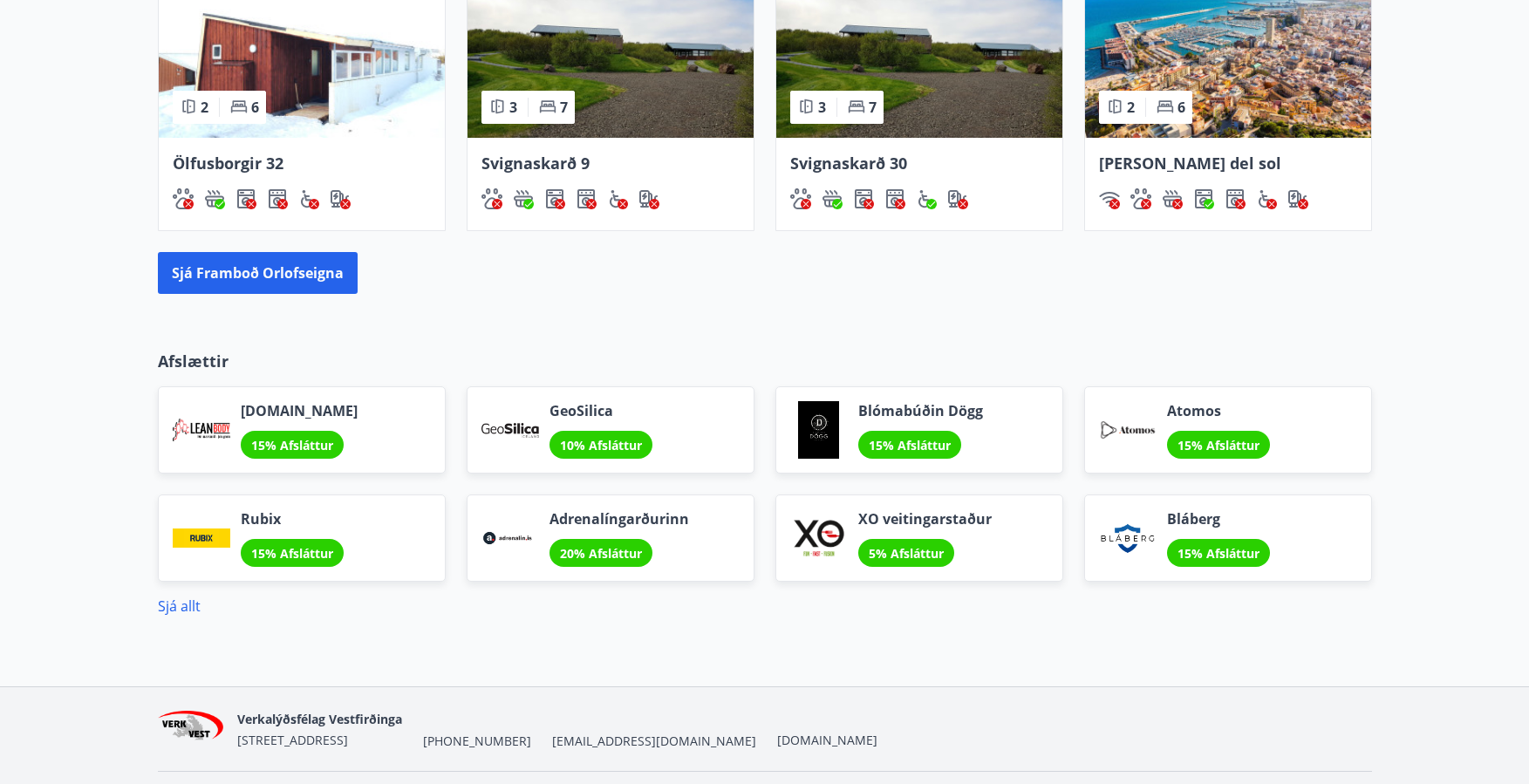
scroll to position [1308, 0]
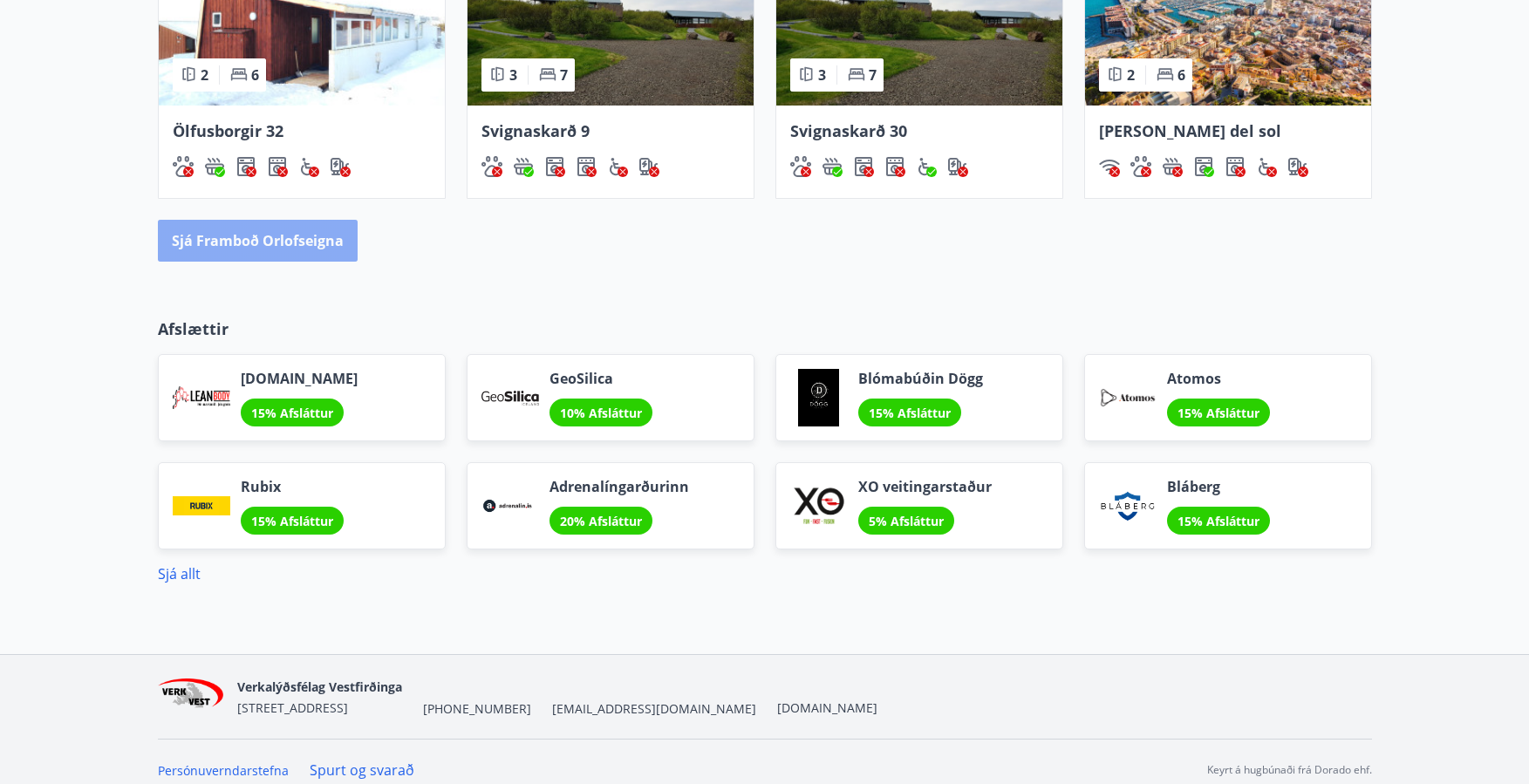
click at [309, 241] on button "Sjá framboð orlofseigna" at bounding box center [257, 240] width 200 height 42
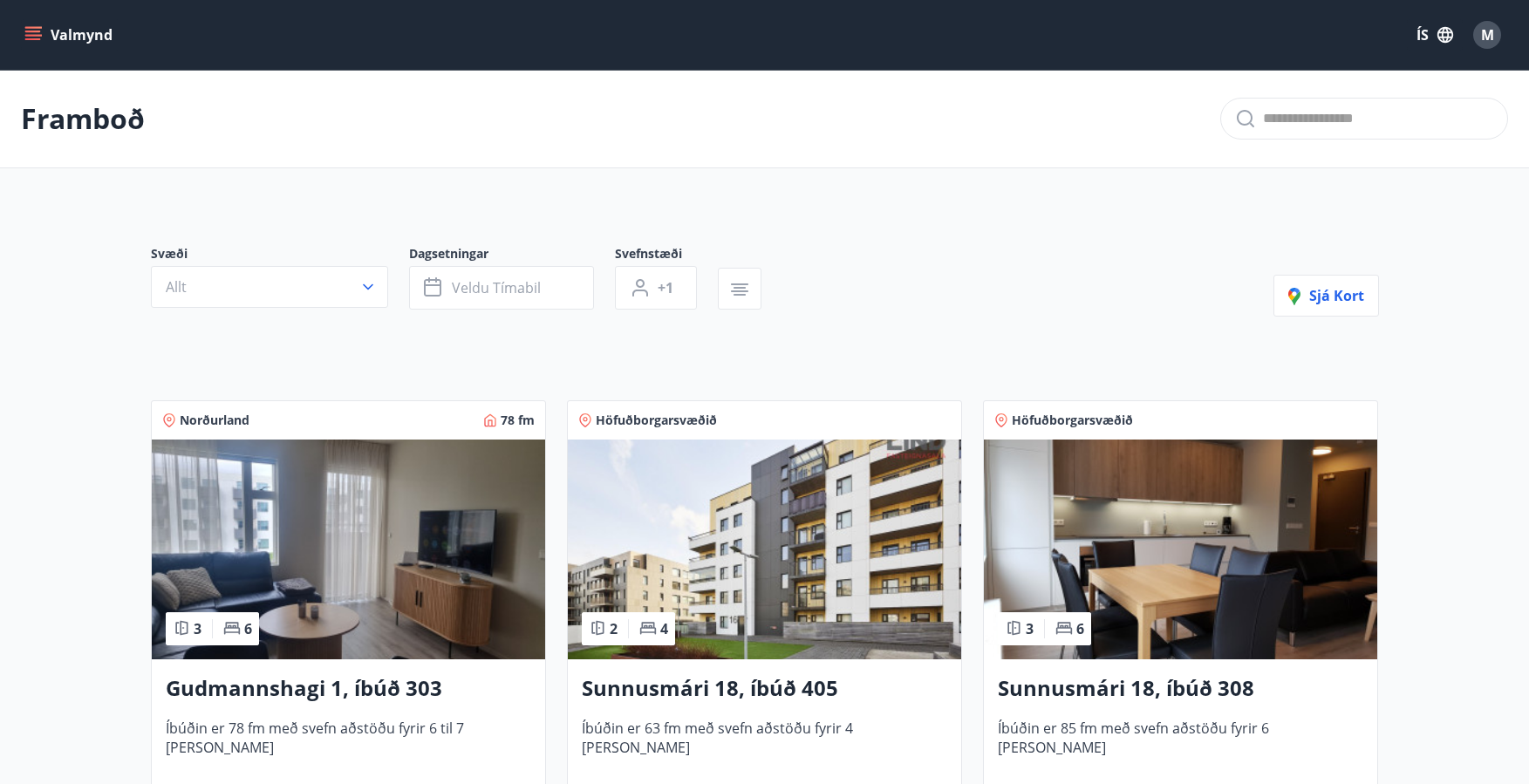
click at [328, 301] on button "Allt" at bounding box center [269, 286] width 238 height 42
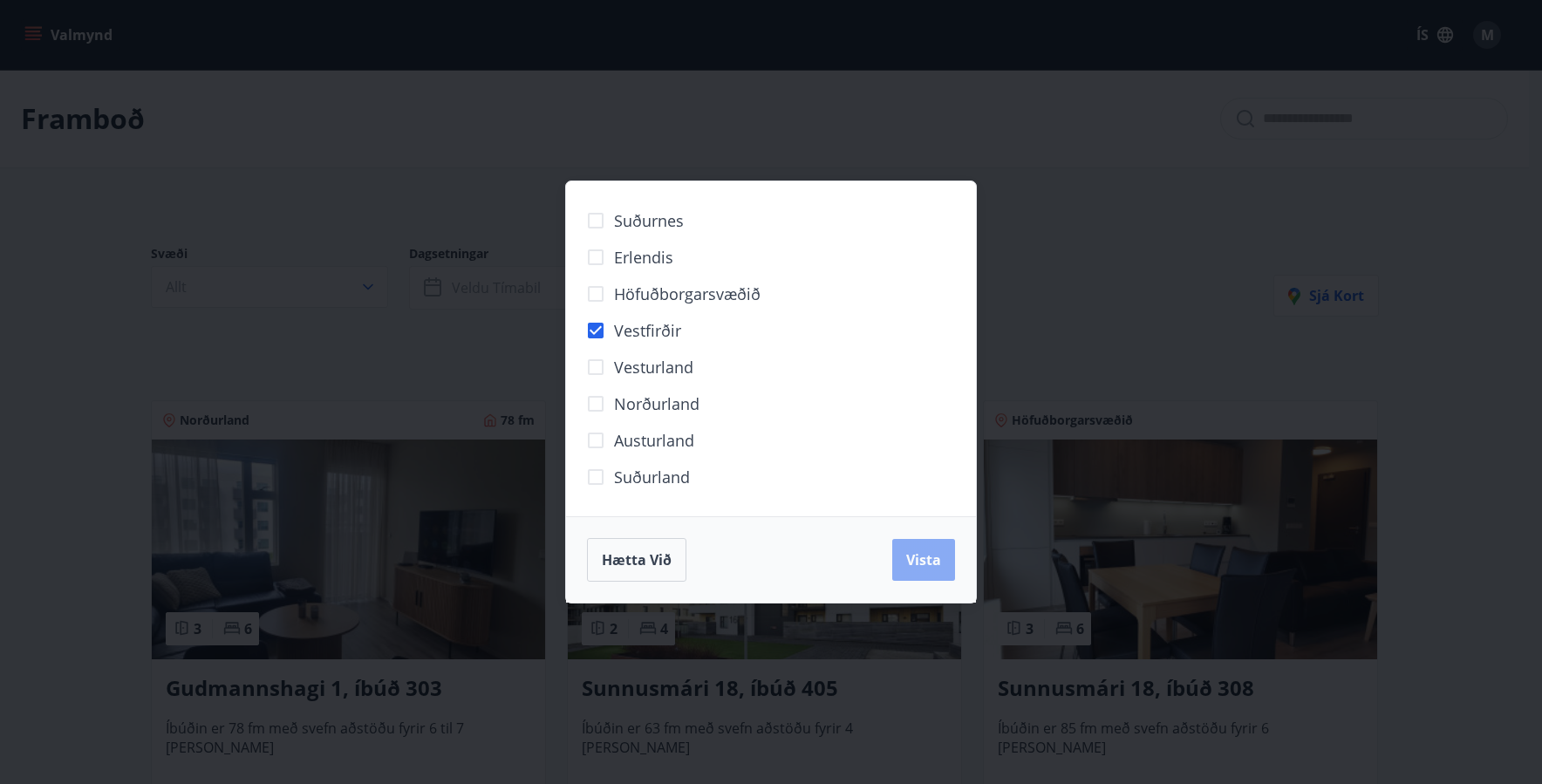
click at [922, 558] on span "Vista" at bounding box center [923, 560] width 35 height 19
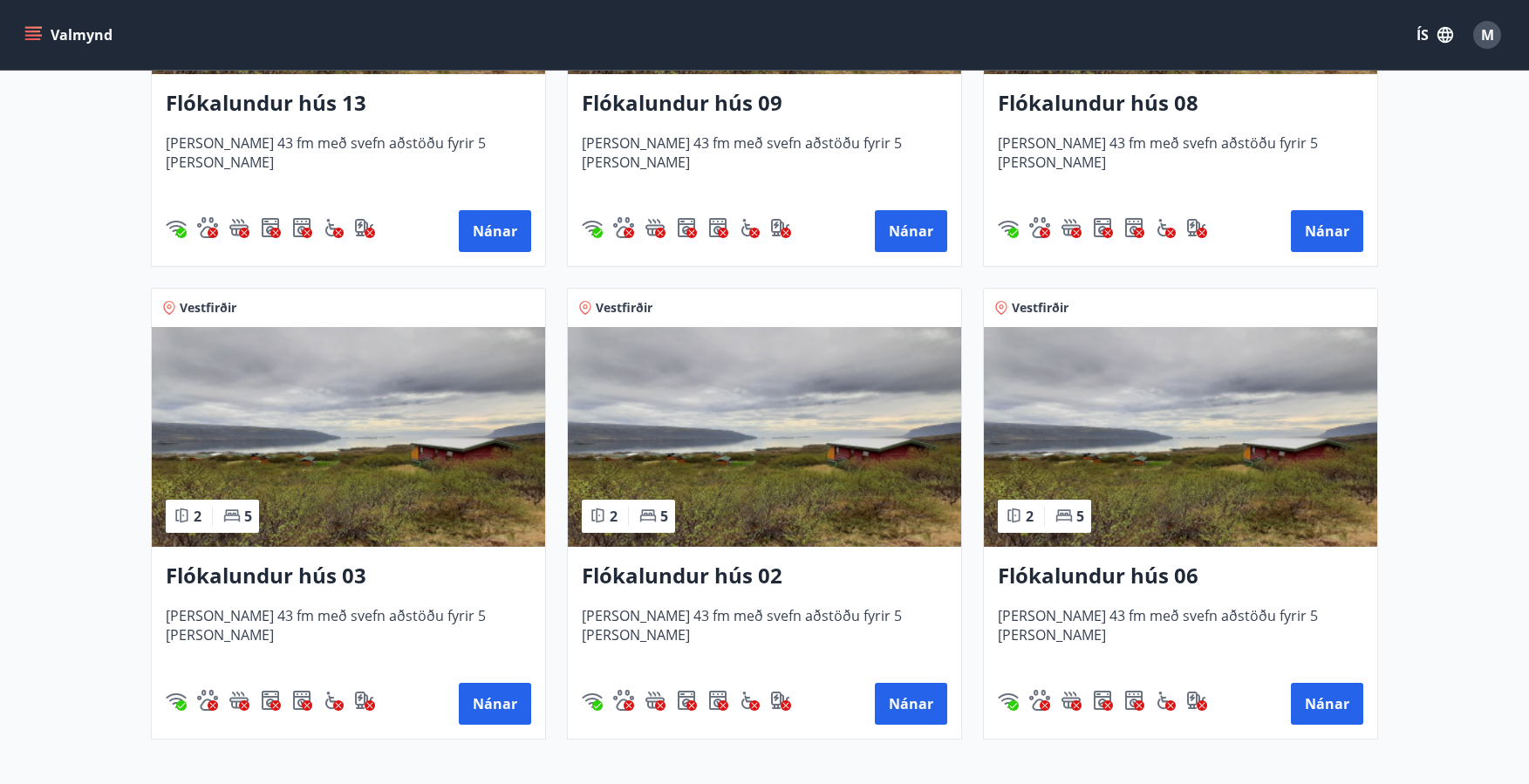
scroll to position [697, 0]
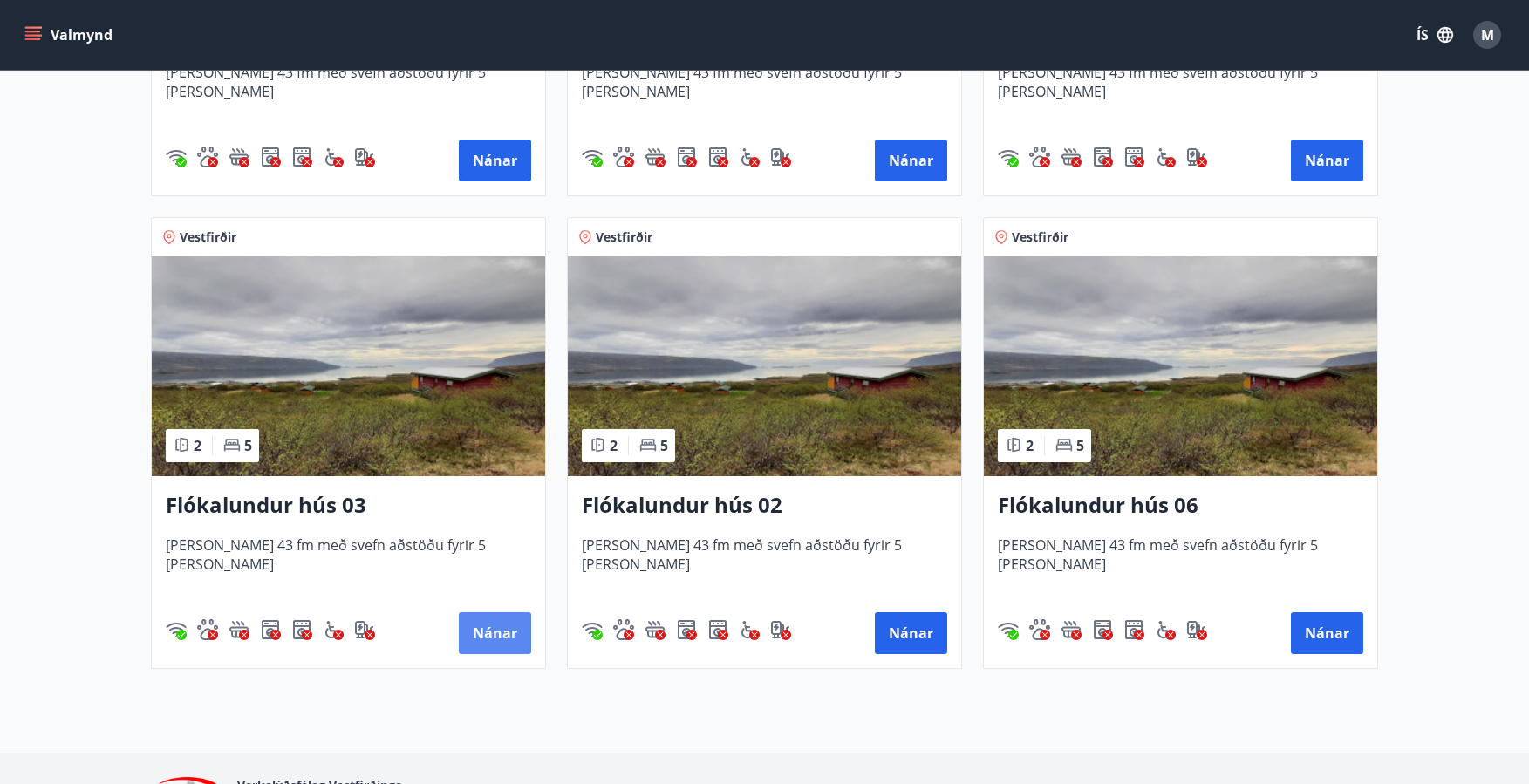
click at [502, 633] on button "Nánar" at bounding box center [495, 632] width 72 height 42
